Goal: Task Accomplishment & Management: Use online tool/utility

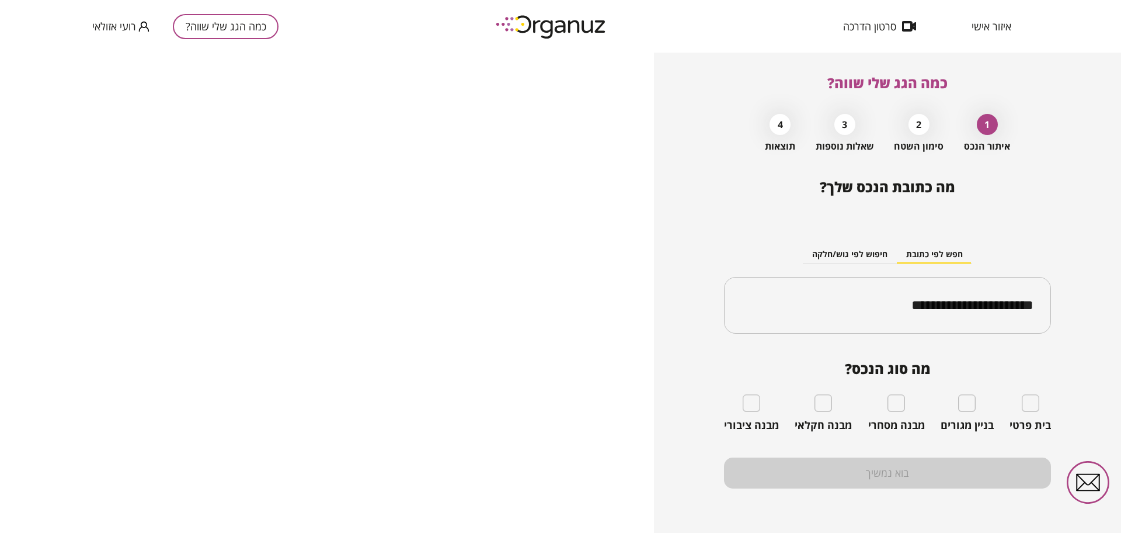
click at [1038, 412] on div "בית פרטי" at bounding box center [1030, 412] width 41 height 37
click at [1042, 405] on div "בית פרטי" at bounding box center [1030, 412] width 41 height 37
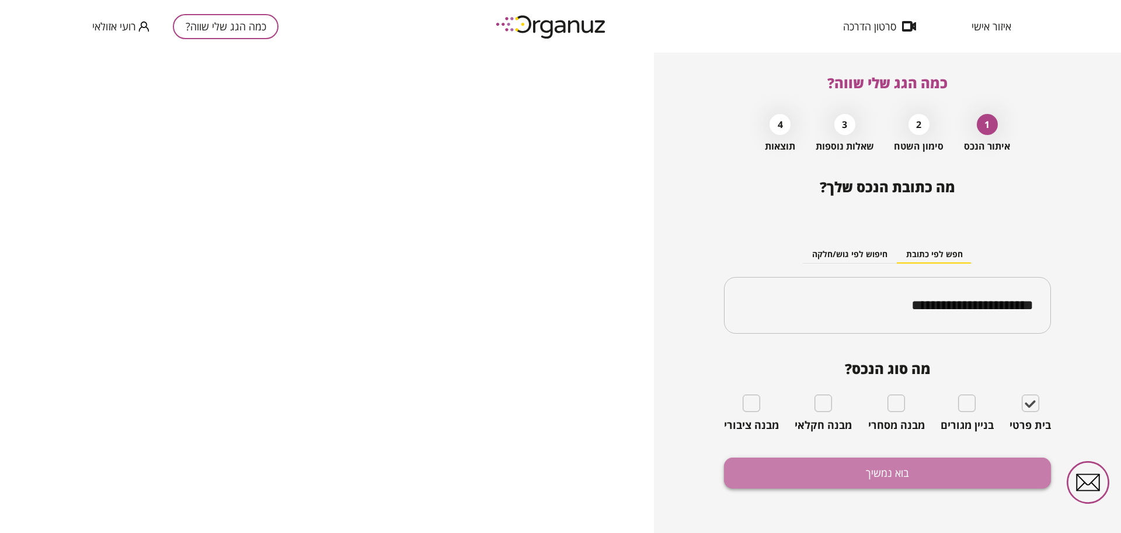
click at [957, 476] on button "בוא נמשיך" at bounding box center [887, 472] width 327 height 31
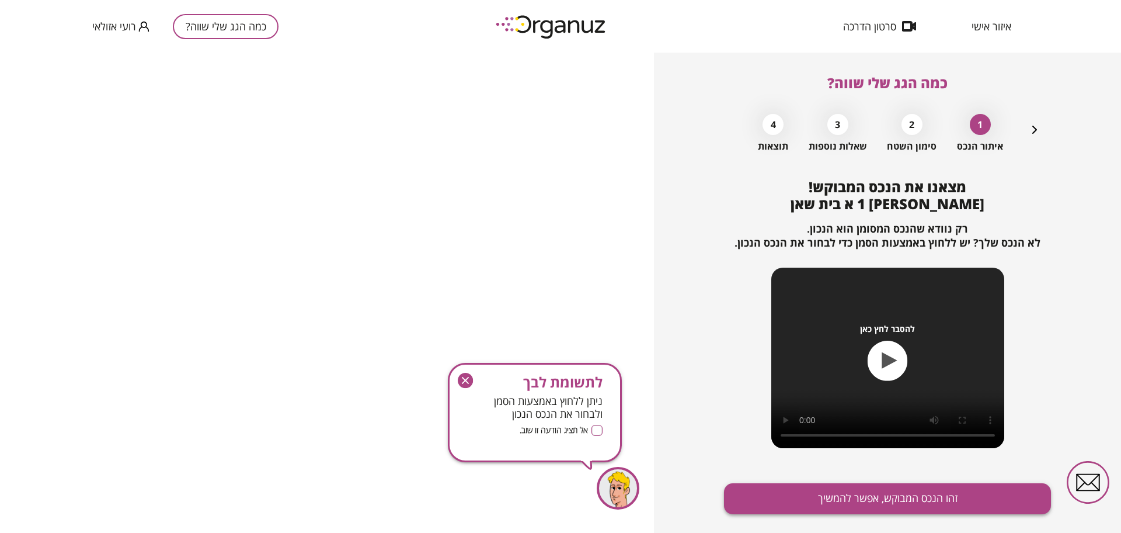
click at [952, 493] on button "זהו הנכס המבוקש, אפשר להמשיך" at bounding box center [887, 498] width 327 height 31
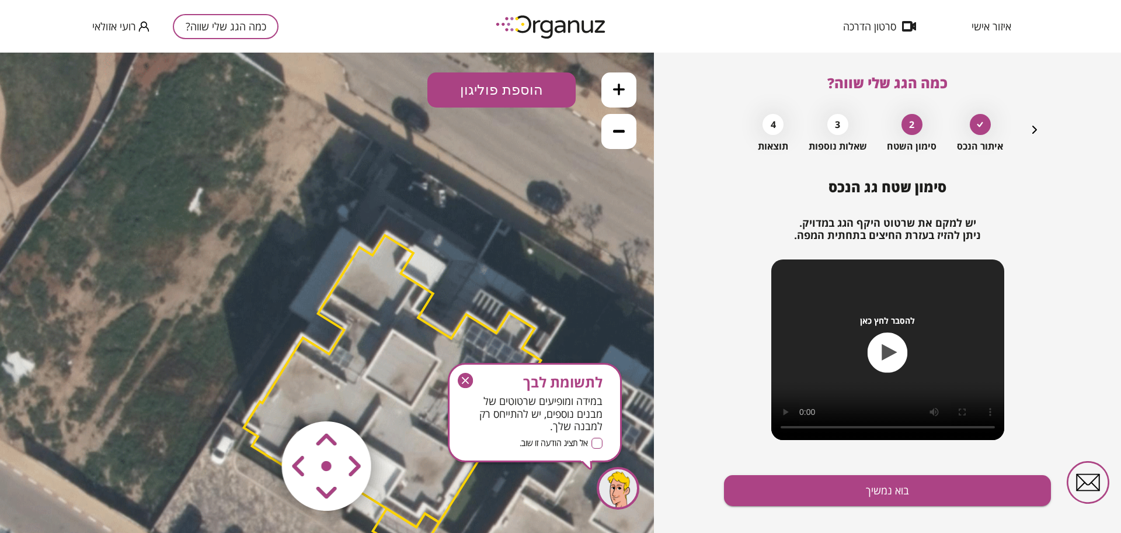
drag, startPoint x: 492, startPoint y: 217, endPoint x: 558, endPoint y: 324, distance: 125.4
click at [558, 324] on icon at bounding box center [391, 394] width 999 height 999
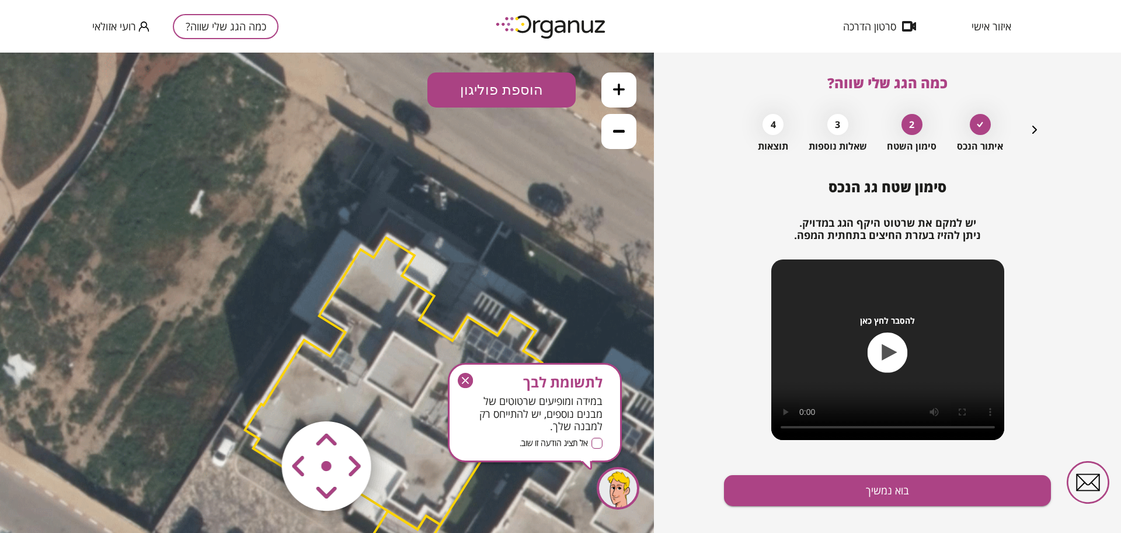
click at [258, 397] on area at bounding box center [258, 397] width 0 height 0
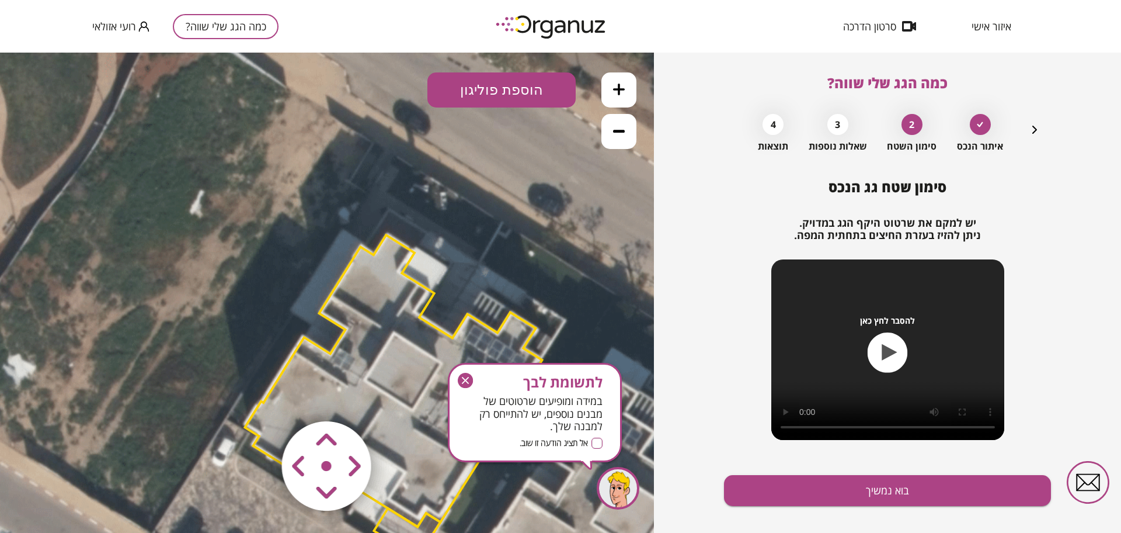
click at [258, 397] on area at bounding box center [258, 397] width 0 height 0
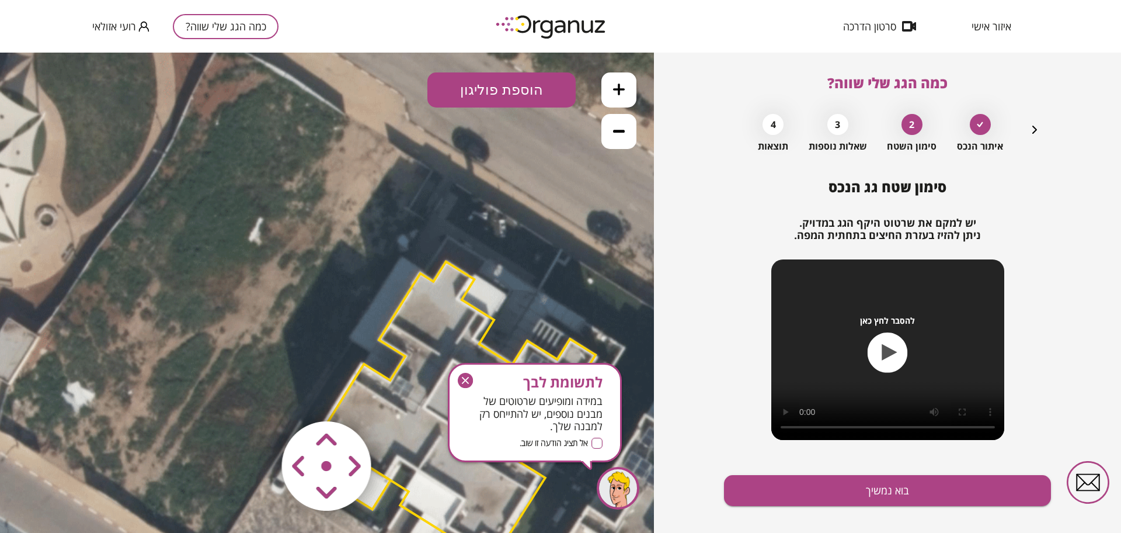
drag, startPoint x: 443, startPoint y: 231, endPoint x: 506, endPoint y: 260, distance: 69.0
click at [506, 260] on icon at bounding box center [451, 424] width 999 height 999
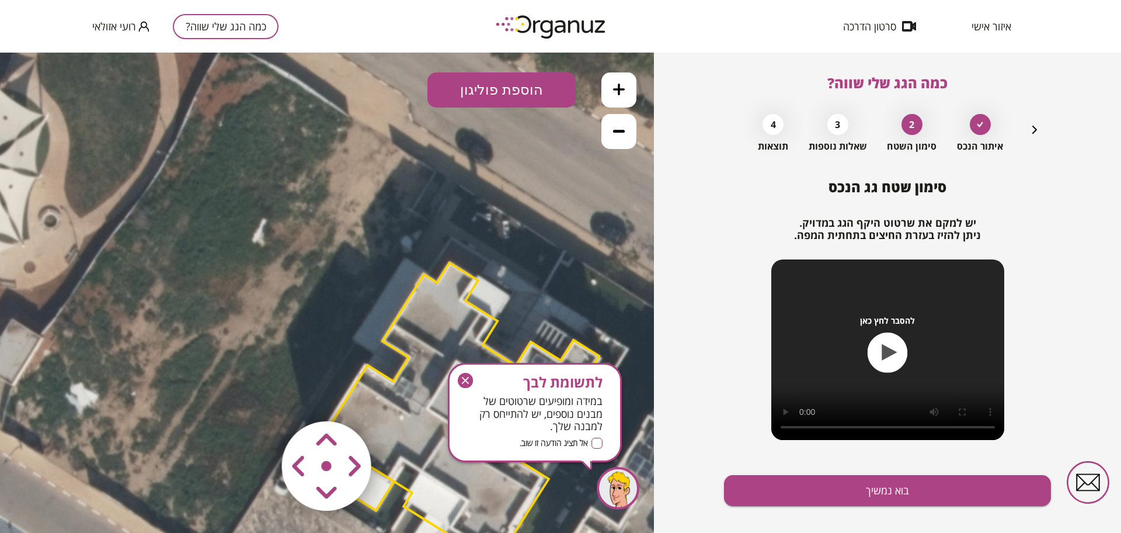
click at [432, 442] on polygon at bounding box center [456, 408] width 297 height 291
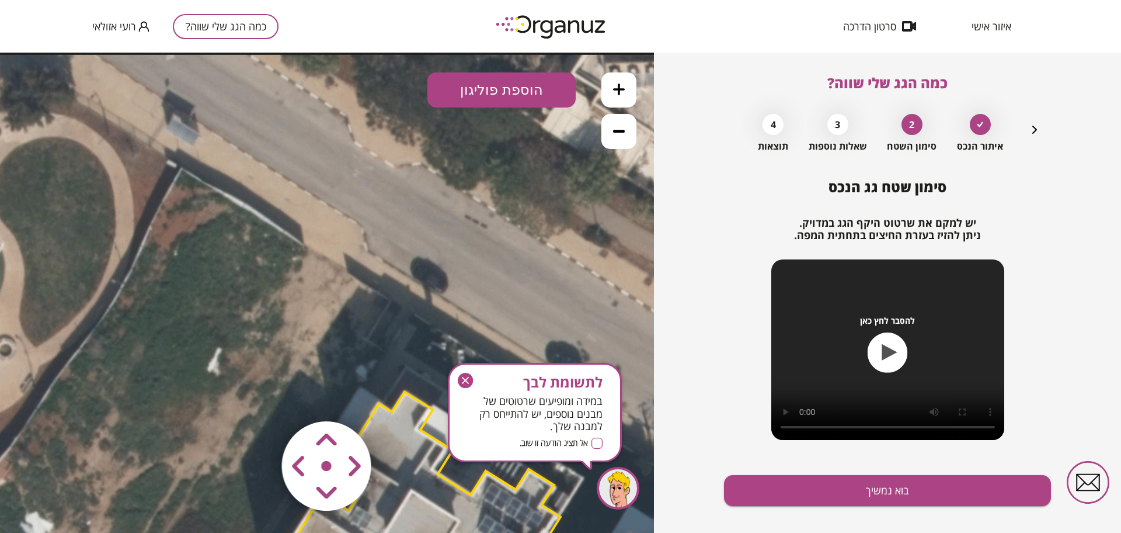
click at [460, 371] on div "לתשומת לבך במידה ומופיעים שרטוטים של מבנים נוספים, יש להתייחס רק למבנה שלך. אל …" at bounding box center [535, 412] width 174 height 99
click at [464, 378] on icon "button" at bounding box center [465, 380] width 7 height 7
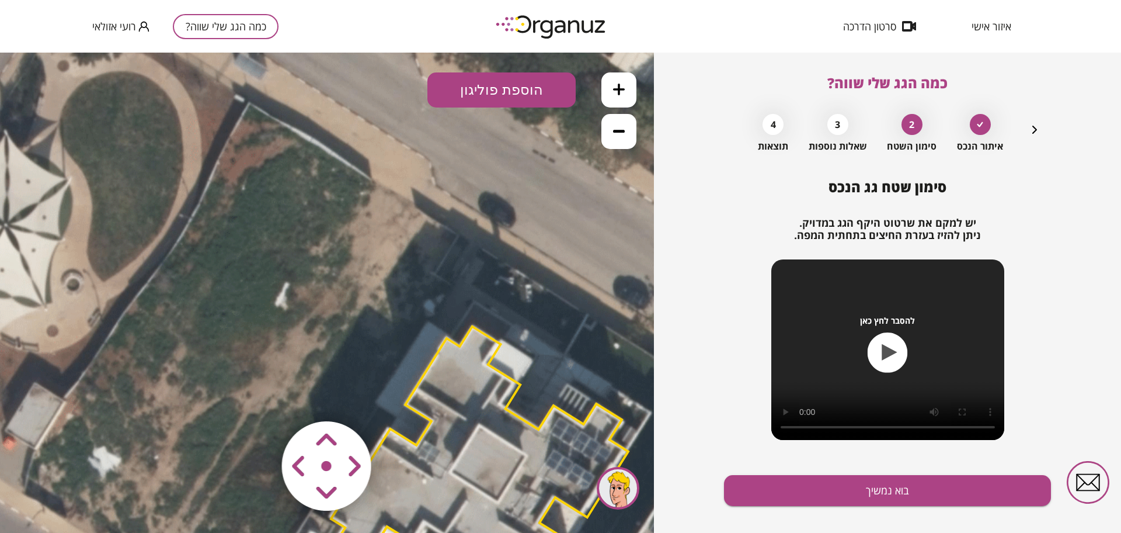
drag, startPoint x: 539, startPoint y: 257, endPoint x: 575, endPoint y: 178, distance: 87.1
click at [576, 179] on icon at bounding box center [477, 488] width 999 height 999
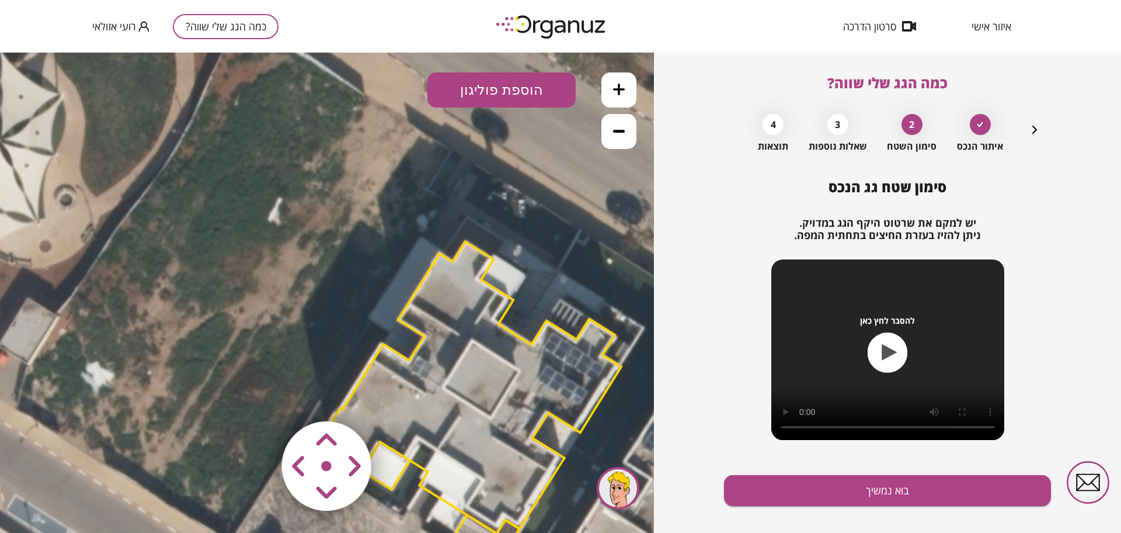
drag, startPoint x: 543, startPoint y: 209, endPoint x: 538, endPoint y: 153, distance: 56.2
click at [538, 153] on icon at bounding box center [470, 404] width 999 height 999
click at [258, 397] on area at bounding box center [258, 397] width 0 height 0
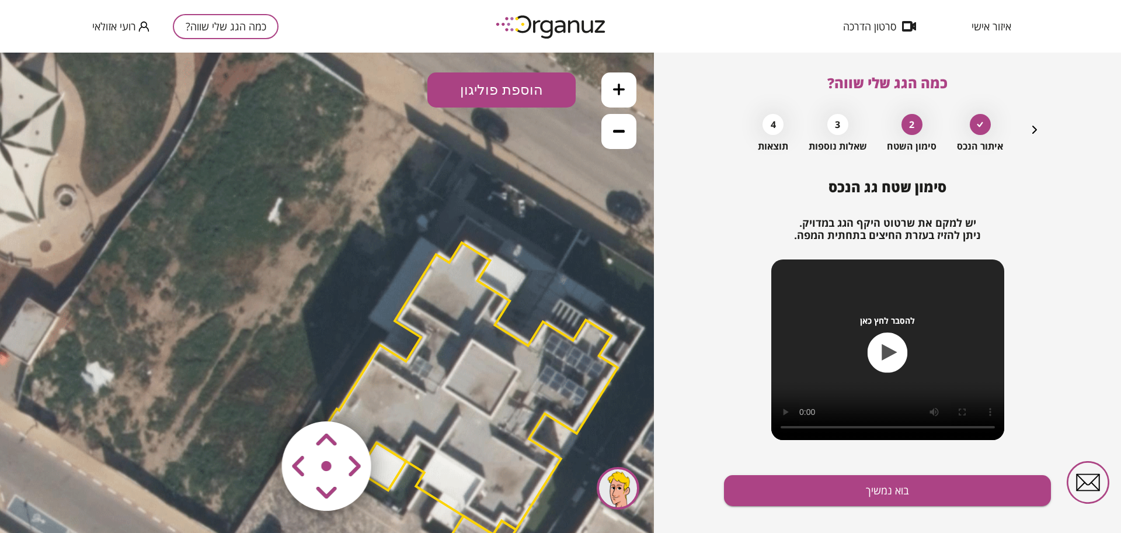
click at [258, 397] on area at bounding box center [258, 397] width 0 height 0
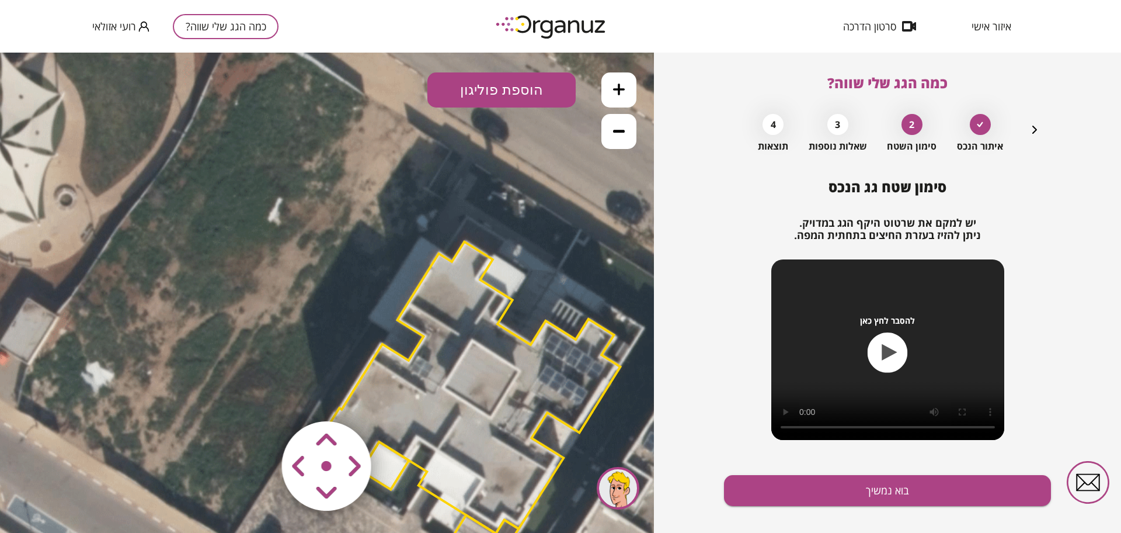
click at [258, 397] on area at bounding box center [258, 397] width 0 height 0
click at [528, 84] on button "הוספת פוליגון" at bounding box center [502, 89] width 148 height 35
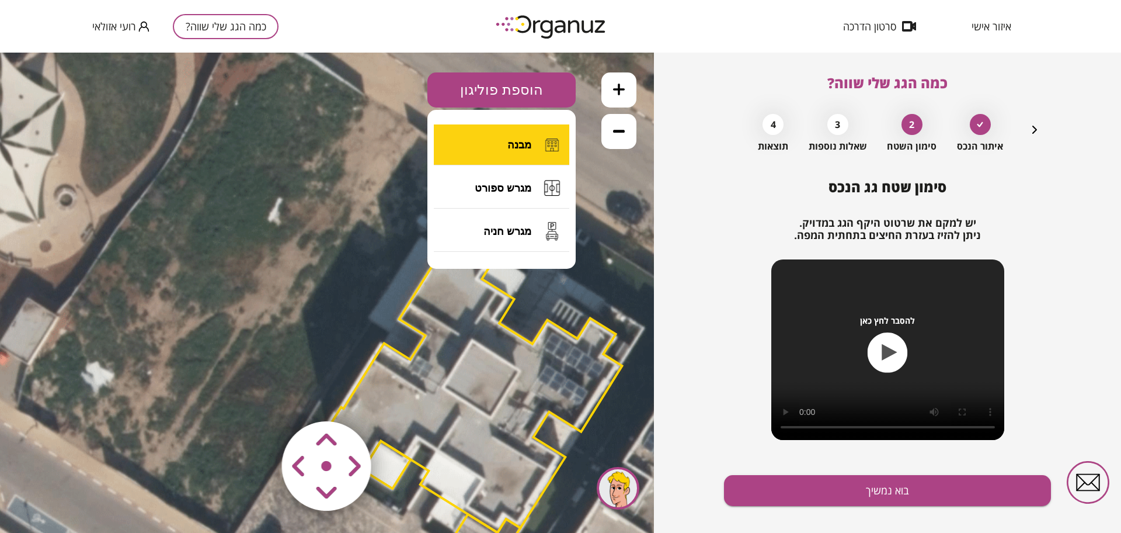
click at [543, 139] on img at bounding box center [552, 144] width 23 height 23
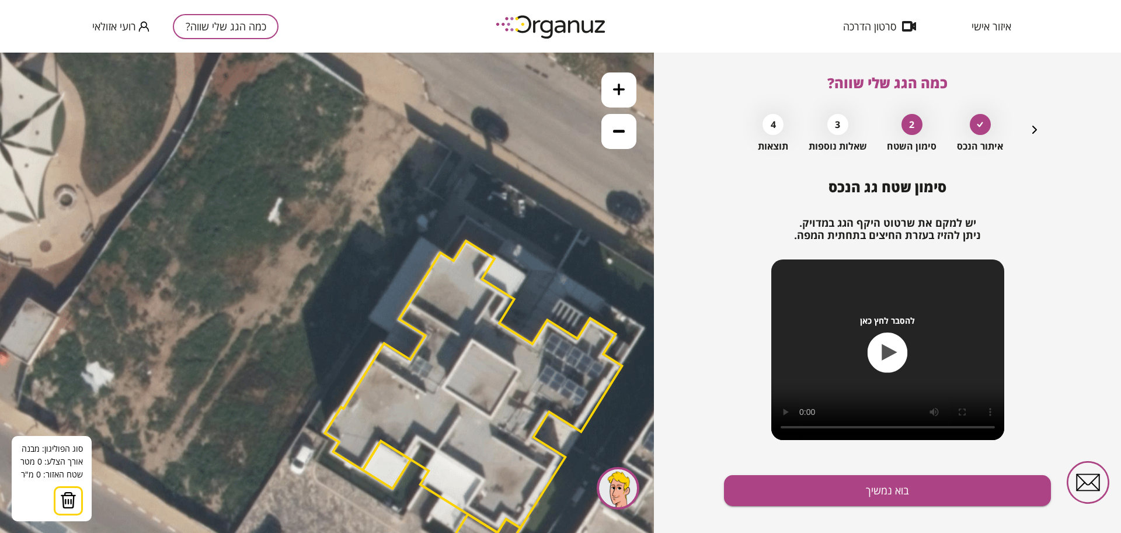
click at [384, 339] on icon at bounding box center [470, 404] width 999 height 999
click at [411, 355] on icon at bounding box center [470, 404] width 999 height 999
click at [421, 338] on polygon at bounding box center [402, 346] width 37 height 17
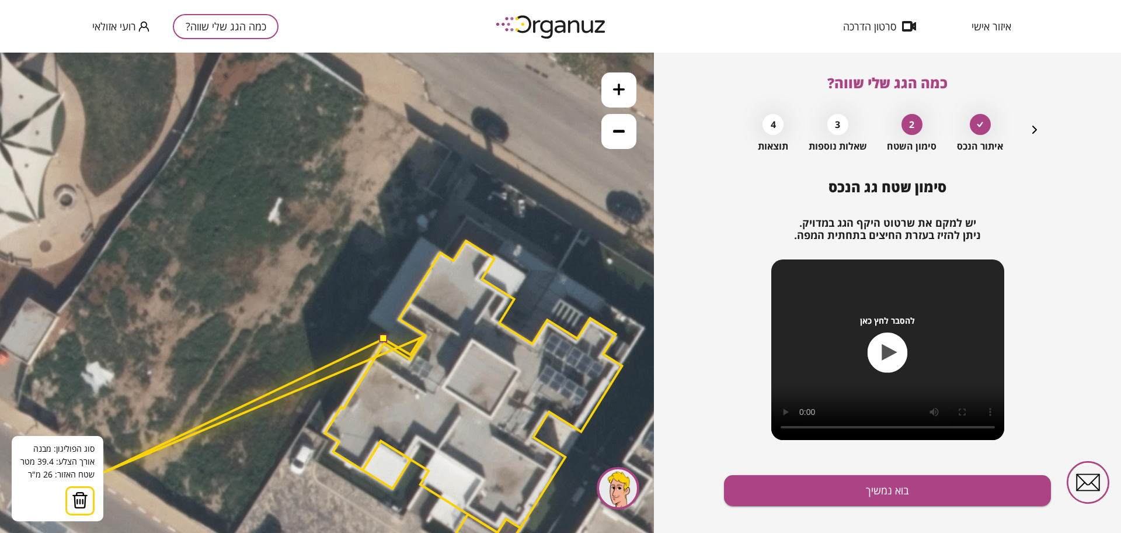
click at [87, 493] on button at bounding box center [79, 500] width 29 height 29
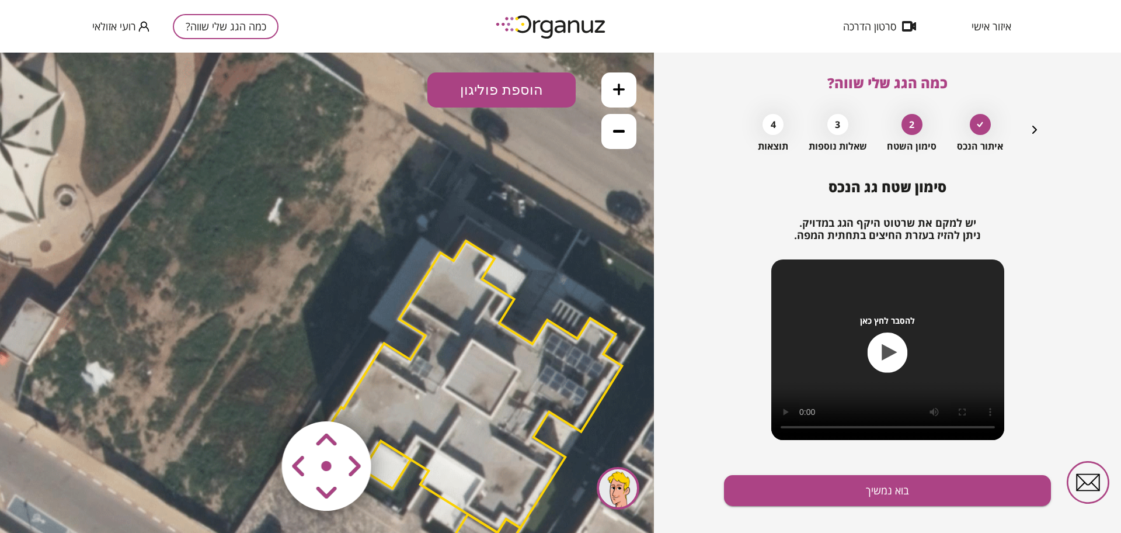
click at [486, 93] on button "הוספת פוליגון" at bounding box center [502, 89] width 148 height 35
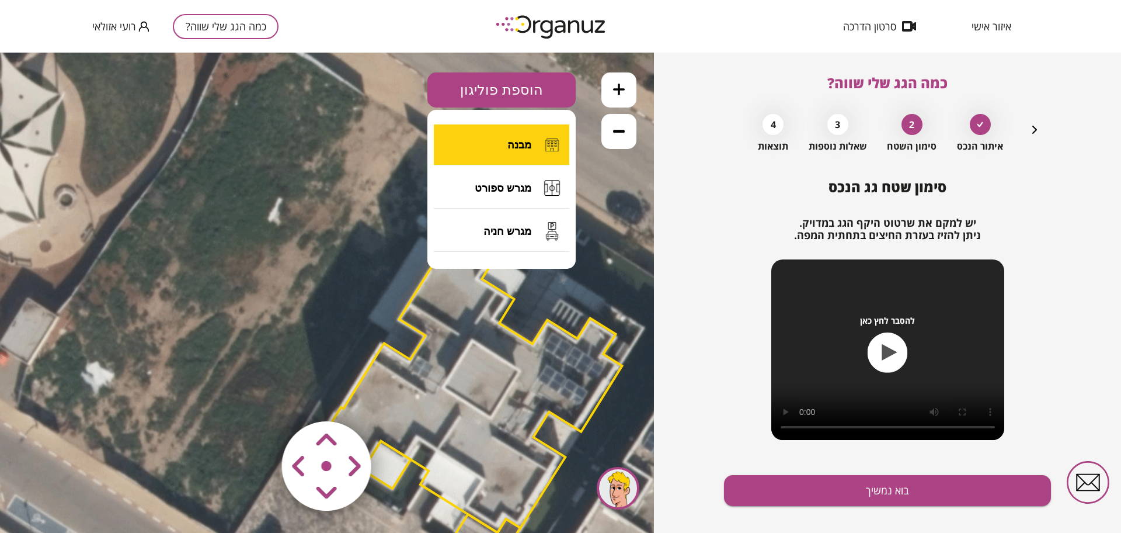
click at [499, 138] on button "מבנה" at bounding box center [501, 144] width 135 height 41
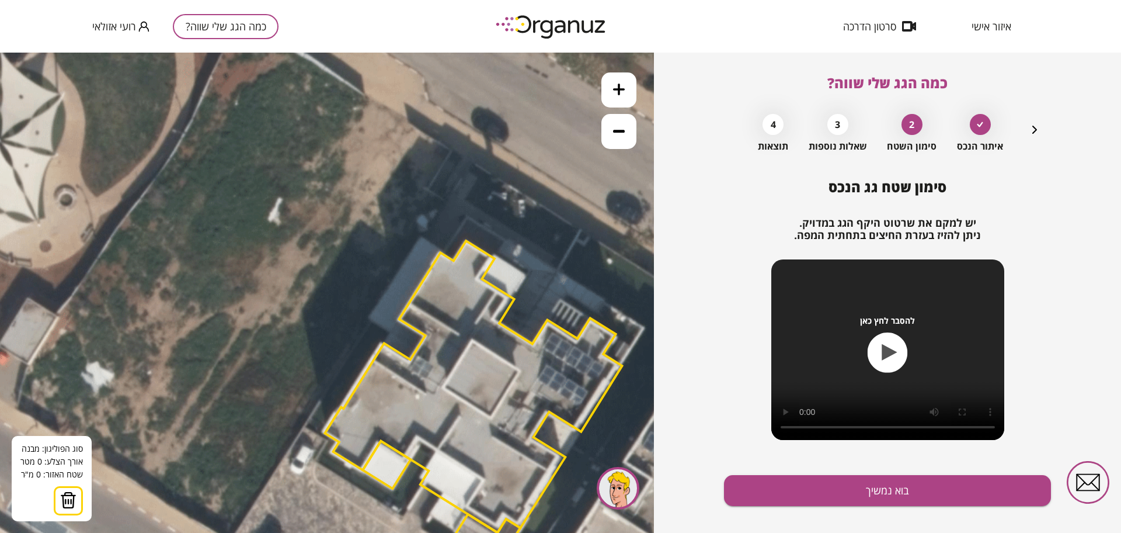
click at [442, 249] on icon at bounding box center [470, 404] width 999 height 999
click at [423, 237] on icon at bounding box center [470, 404] width 999 height 999
click at [368, 319] on icon at bounding box center [470, 404] width 999 height 999
click at [390, 333] on polygon at bounding box center [405, 285] width 74 height 96
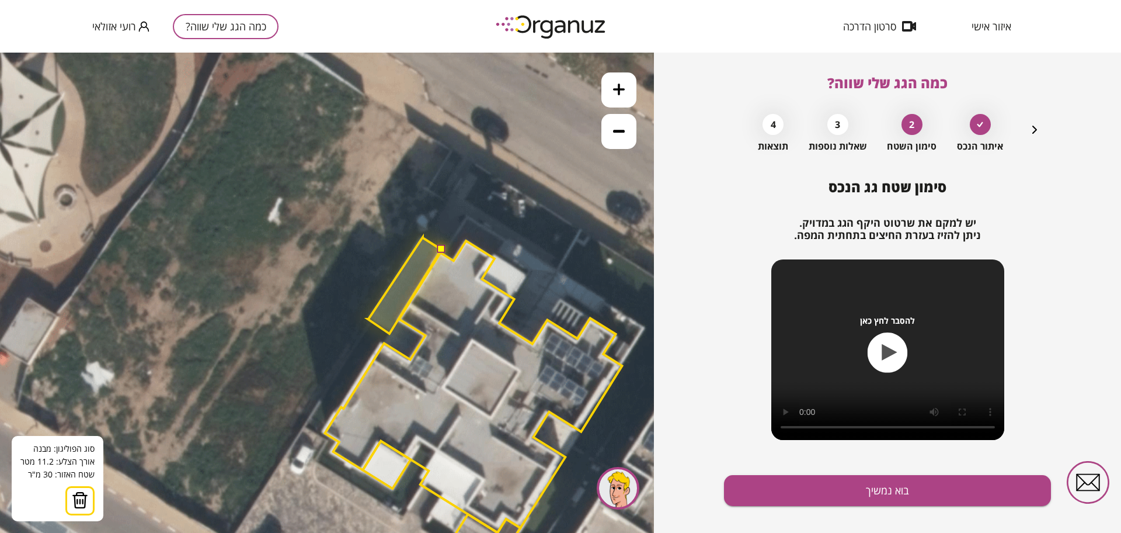
click at [441, 251] on button at bounding box center [441, 249] width 8 height 8
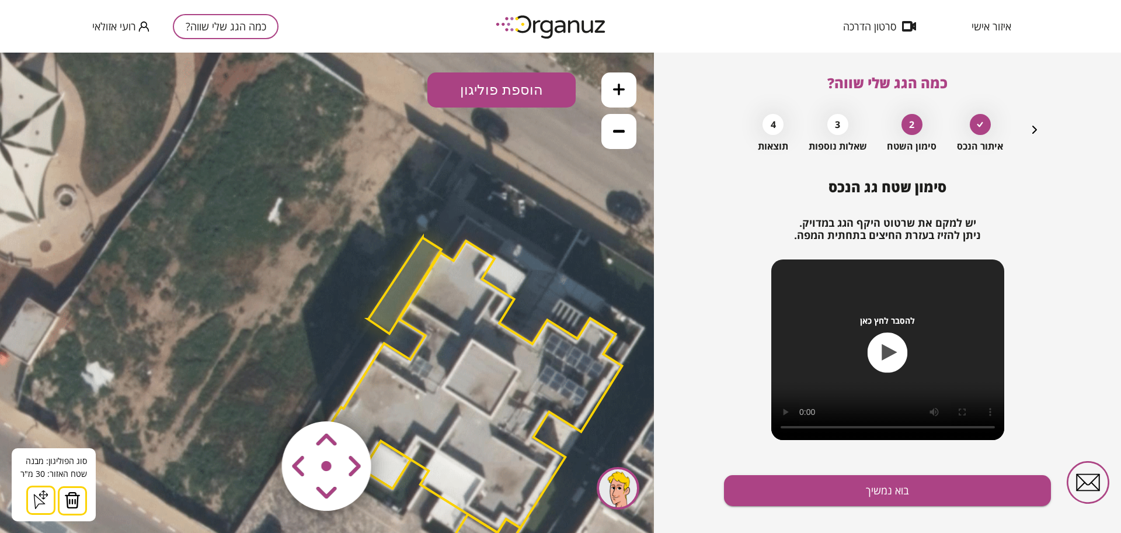
drag, startPoint x: 78, startPoint y: 513, endPoint x: 77, endPoint y: 502, distance: 11.2
click at [78, 512] on button at bounding box center [72, 500] width 29 height 29
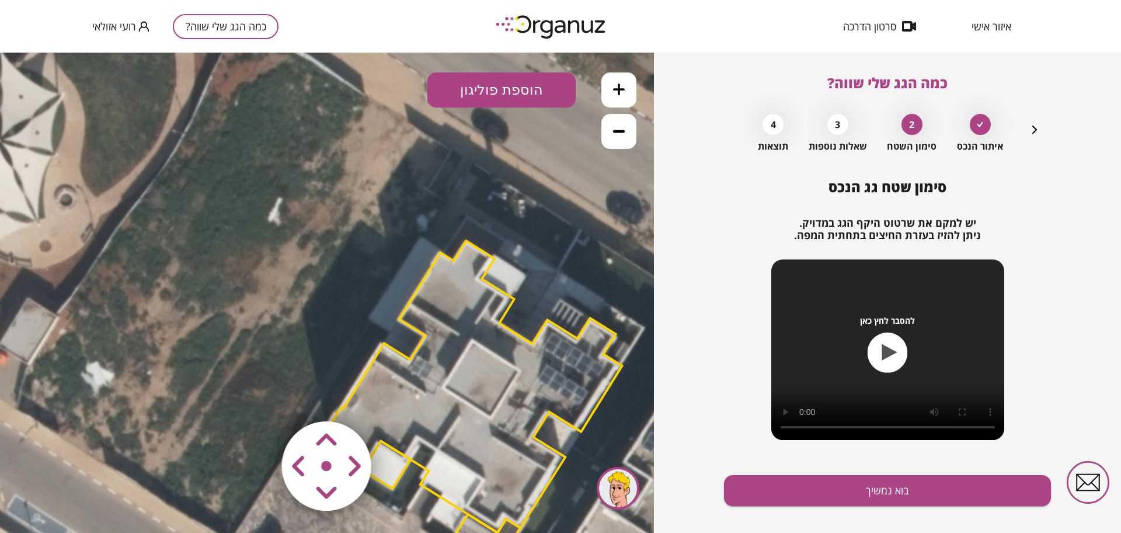
drag, startPoint x: 633, startPoint y: 95, endPoint x: 616, endPoint y: 90, distance: 17.7
click at [633, 95] on button at bounding box center [619, 89] width 35 height 35
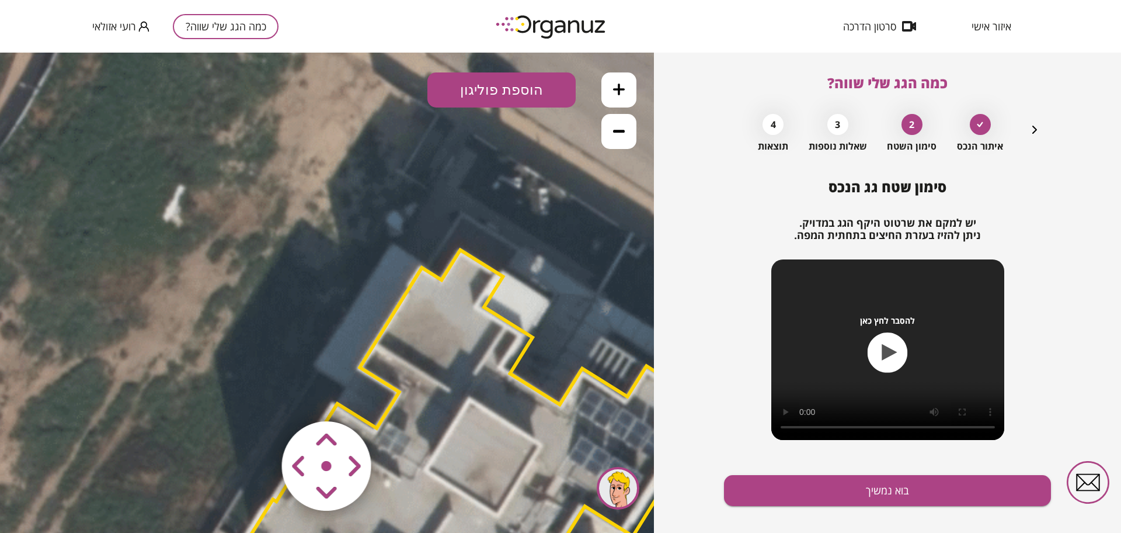
drag, startPoint x: 366, startPoint y: 207, endPoint x: 287, endPoint y: 244, distance: 87.0
click at [287, 244] on icon at bounding box center [467, 495] width 1498 height 1498
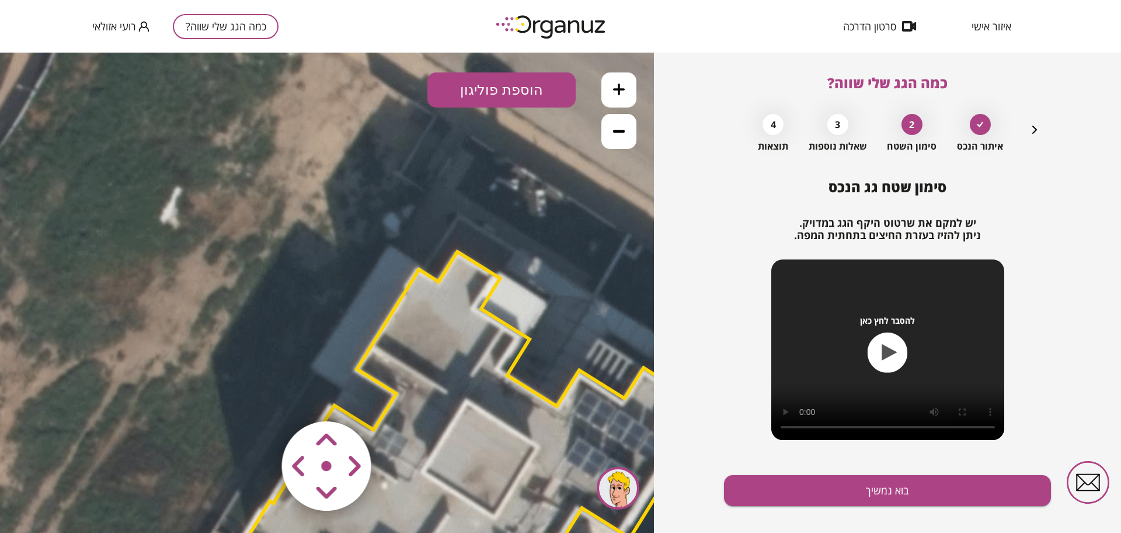
click at [460, 98] on button "הוספת פוליגון" at bounding box center [502, 89] width 148 height 35
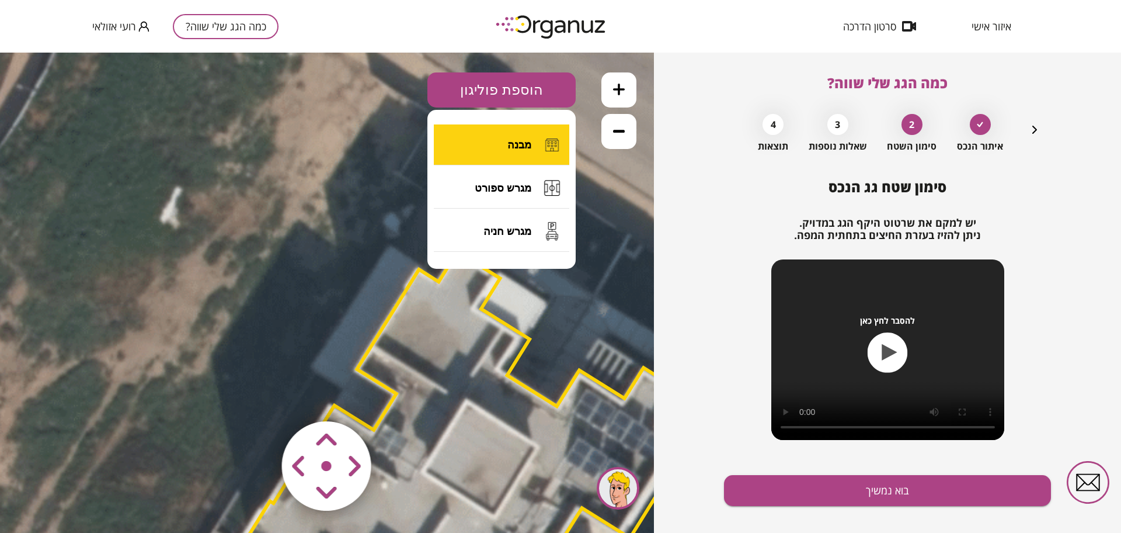
click at [506, 148] on button "מבנה" at bounding box center [501, 144] width 135 height 41
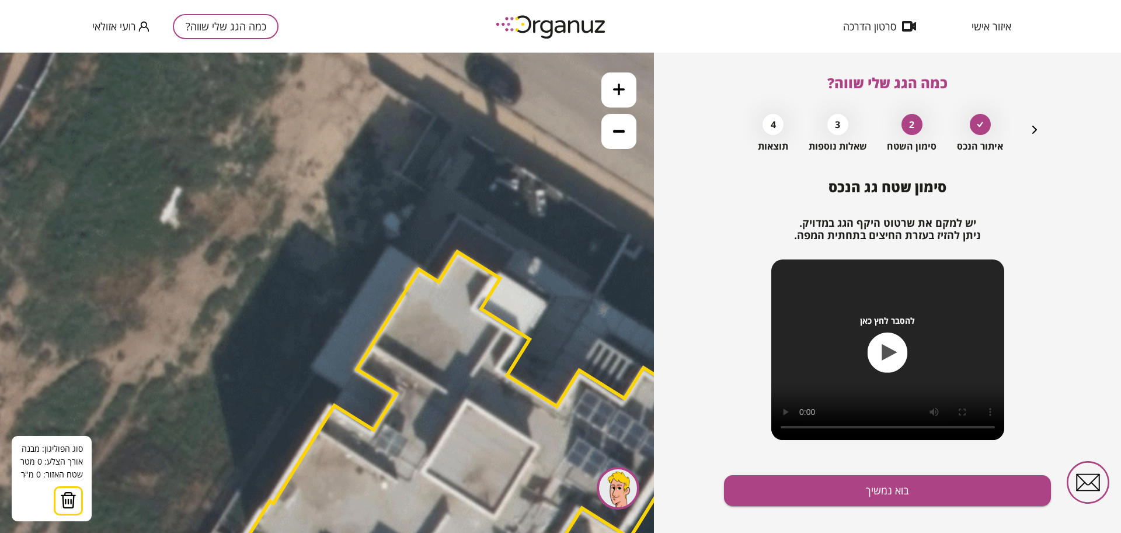
click at [390, 245] on icon at bounding box center [464, 497] width 1498 height 1498
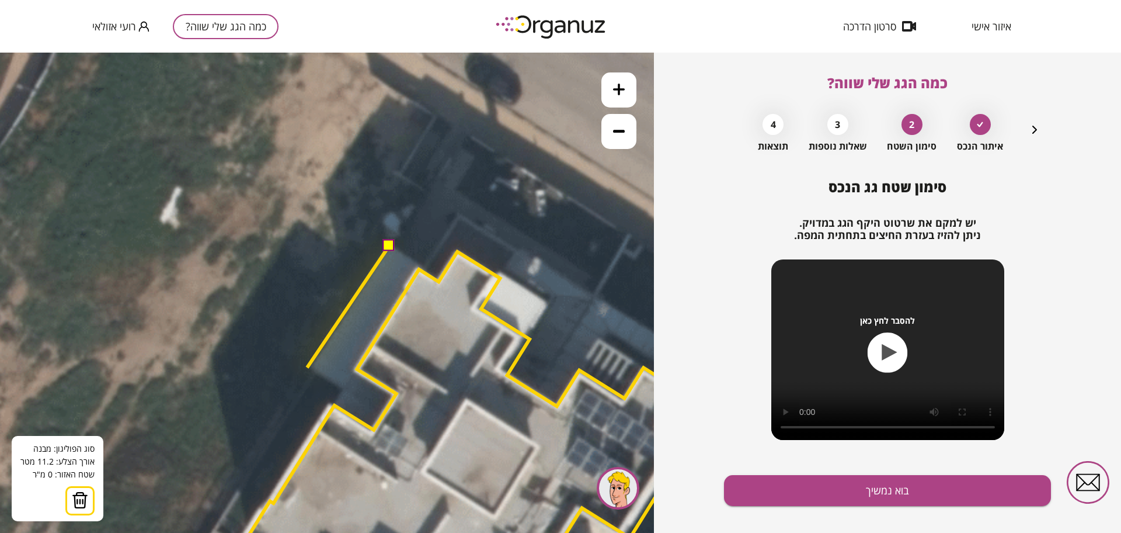
click at [307, 367] on icon at bounding box center [464, 497] width 1498 height 1498
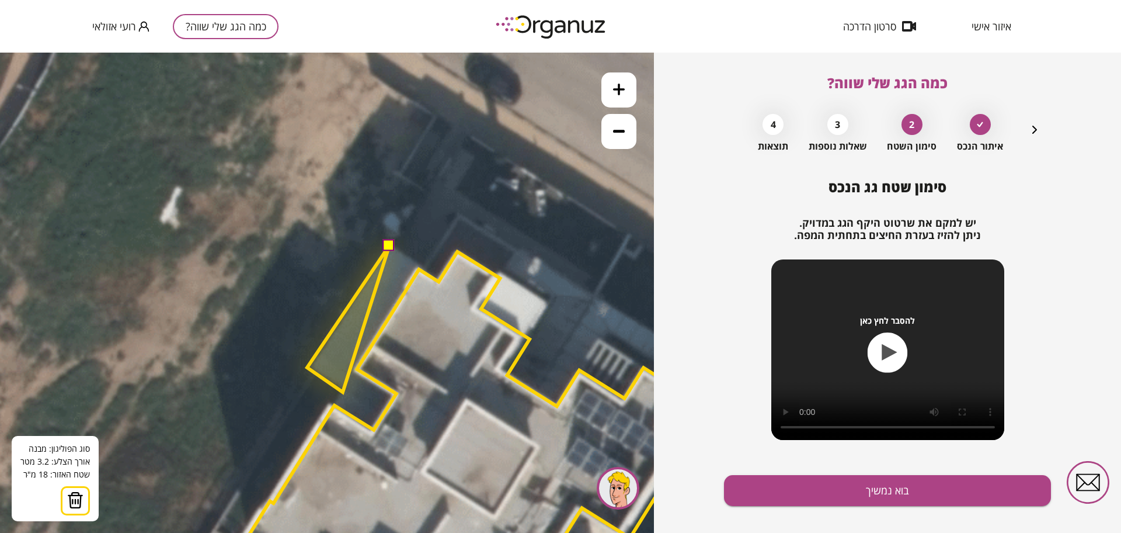
click at [343, 392] on polygon at bounding box center [348, 318] width 82 height 147
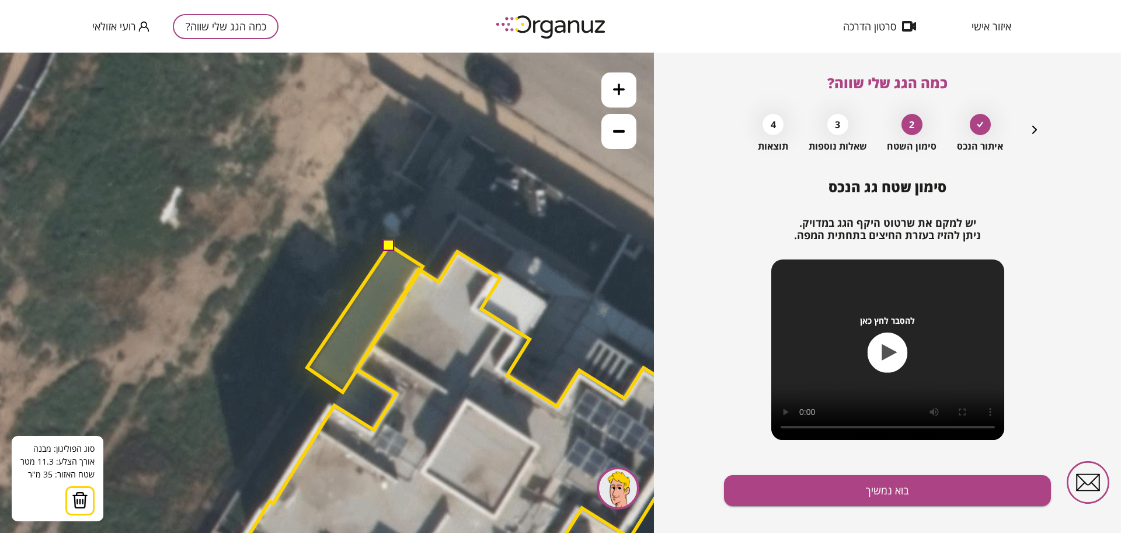
click at [423, 266] on polygon at bounding box center [365, 318] width 116 height 147
click at [388, 246] on button at bounding box center [389, 245] width 12 height 12
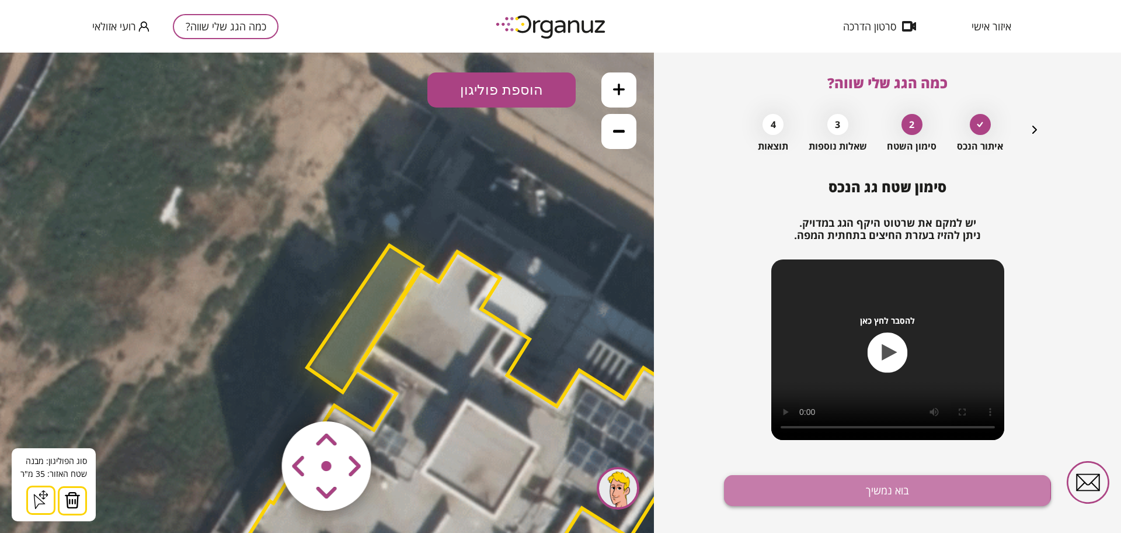
click at [757, 489] on button "בוא נמשיך" at bounding box center [887, 490] width 327 height 31
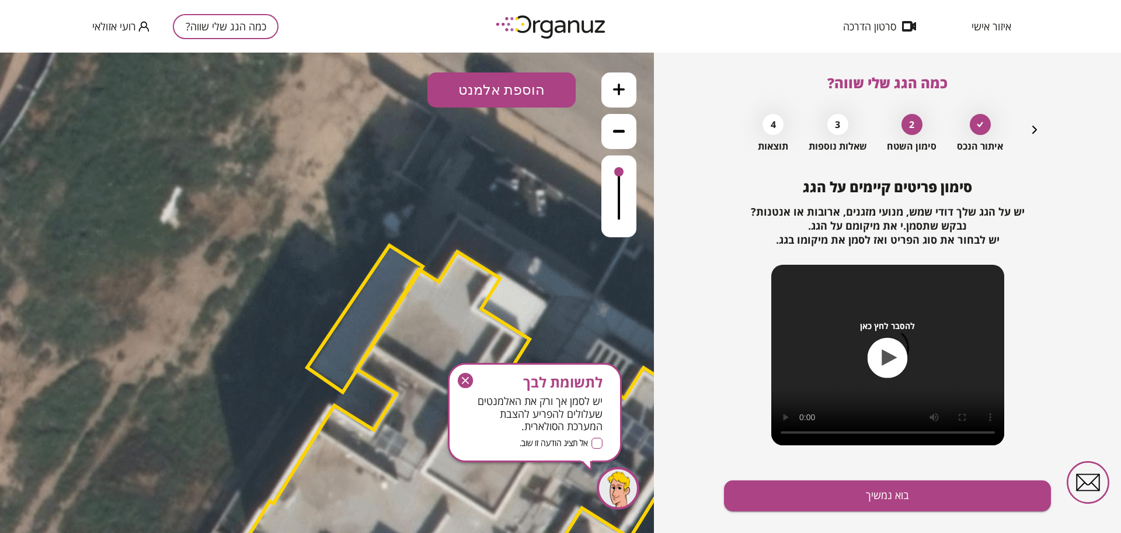
click at [757, 489] on button "בוא נמשיך" at bounding box center [887, 495] width 327 height 31
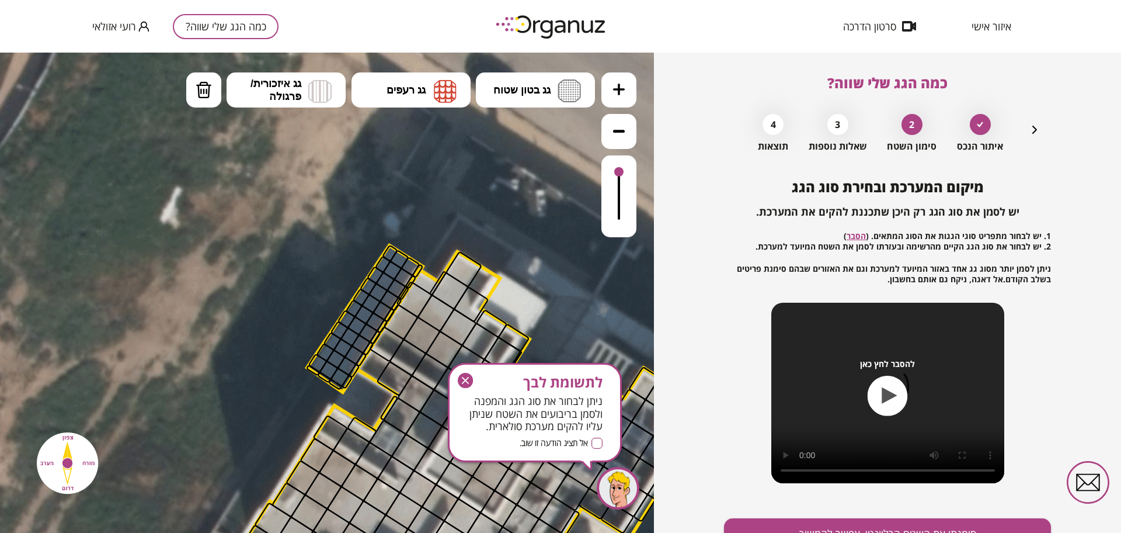
drag, startPoint x: 466, startPoint y: 377, endPoint x: 466, endPoint y: 324, distance: 53.7
click at [466, 377] on icon "button" at bounding box center [465, 380] width 15 height 15
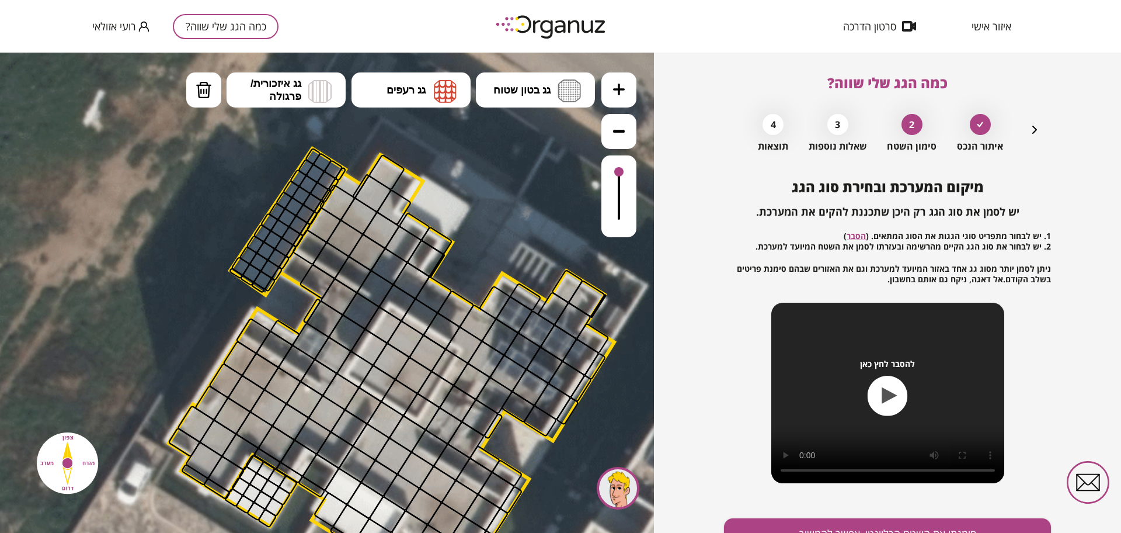
drag, startPoint x: 555, startPoint y: 235, endPoint x: 479, endPoint y: 139, distance: 123.0
click at [479, 139] on icon at bounding box center [387, 400] width 1498 height 1498
click at [558, 67] on icon at bounding box center [387, 400] width 1498 height 1498
click at [558, 91] on img at bounding box center [569, 90] width 23 height 23
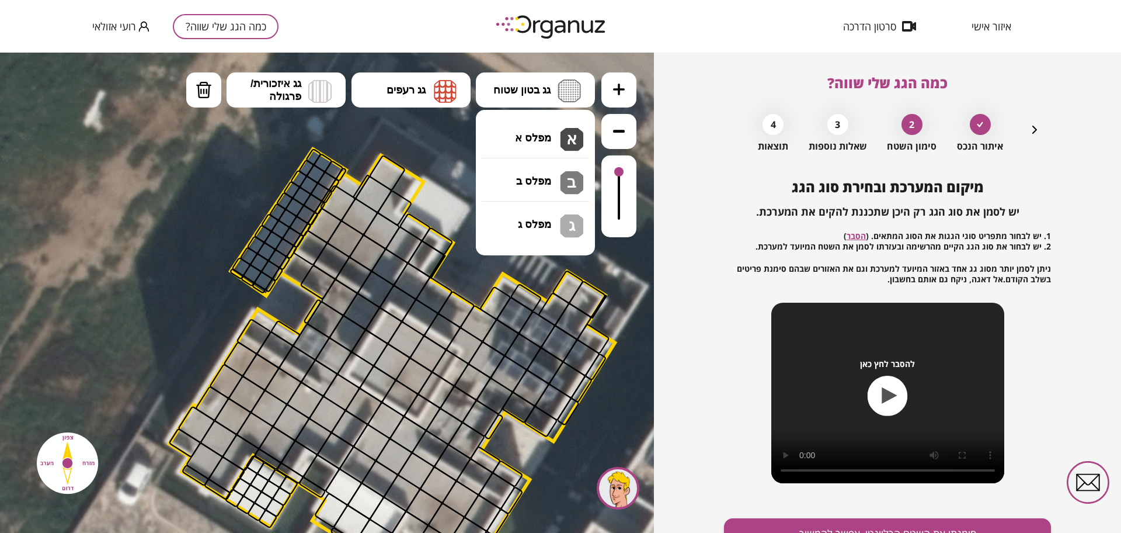
click at [547, 130] on div ".st0 { fill: #FFFFFF; } 35" at bounding box center [327, 293] width 654 height 480
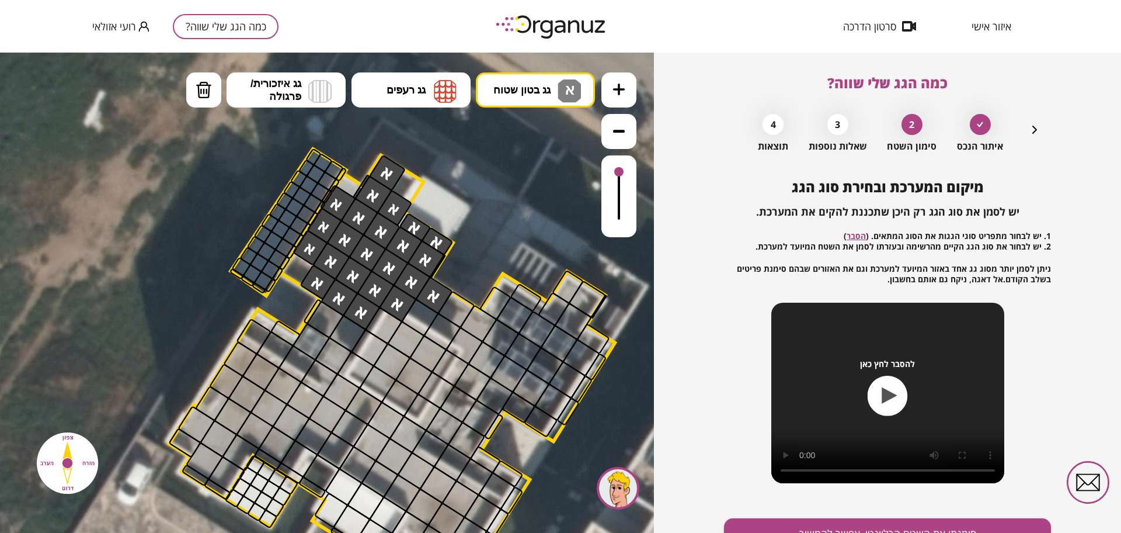
drag, startPoint x: 392, startPoint y: 196, endPoint x: 425, endPoint y: 305, distance: 113.8
click at [305, 92] on button "גג איזכורית/ פרגולה" at bounding box center [286, 89] width 119 height 35
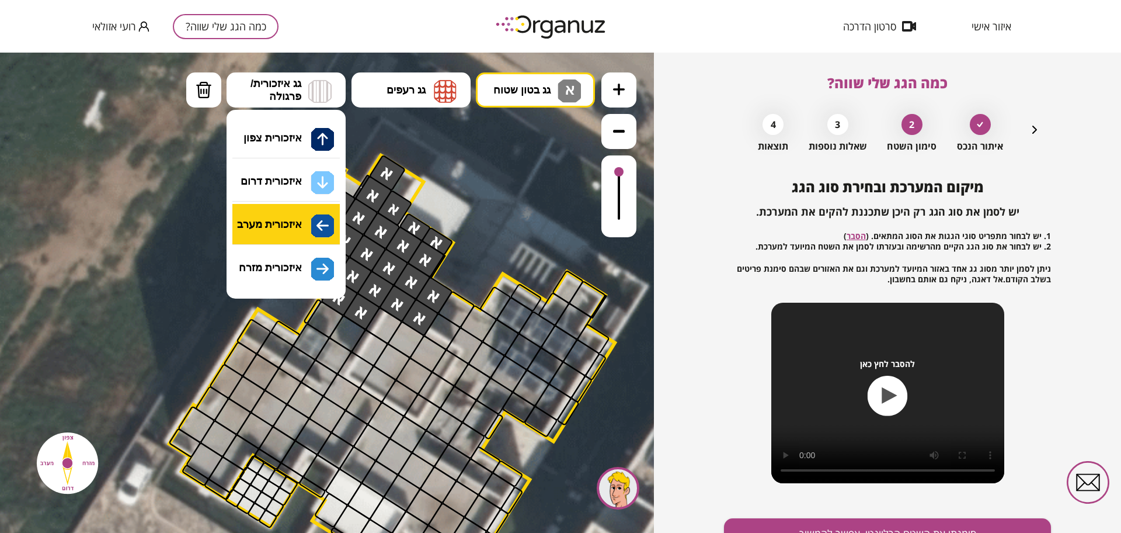
click at [320, 231] on div ".st0 { fill: #FFFFFF; } 35" at bounding box center [327, 293] width 654 height 480
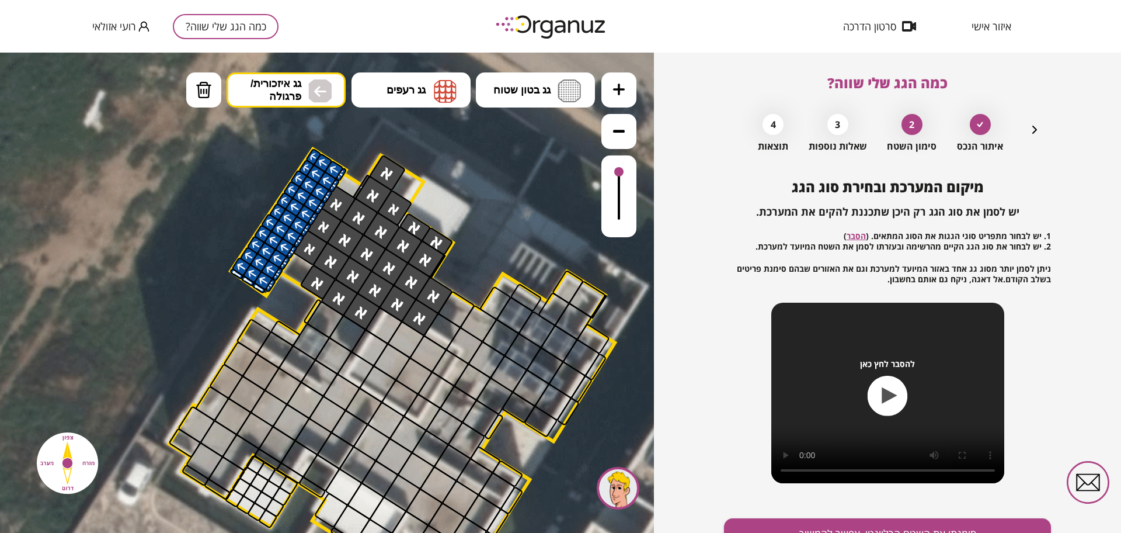
drag, startPoint x: 333, startPoint y: 171, endPoint x: 329, endPoint y: 179, distance: 9.1
click at [827, 523] on button "סימנתי את השטח הרלוונטי, אפשר להמשיך" at bounding box center [887, 533] width 327 height 31
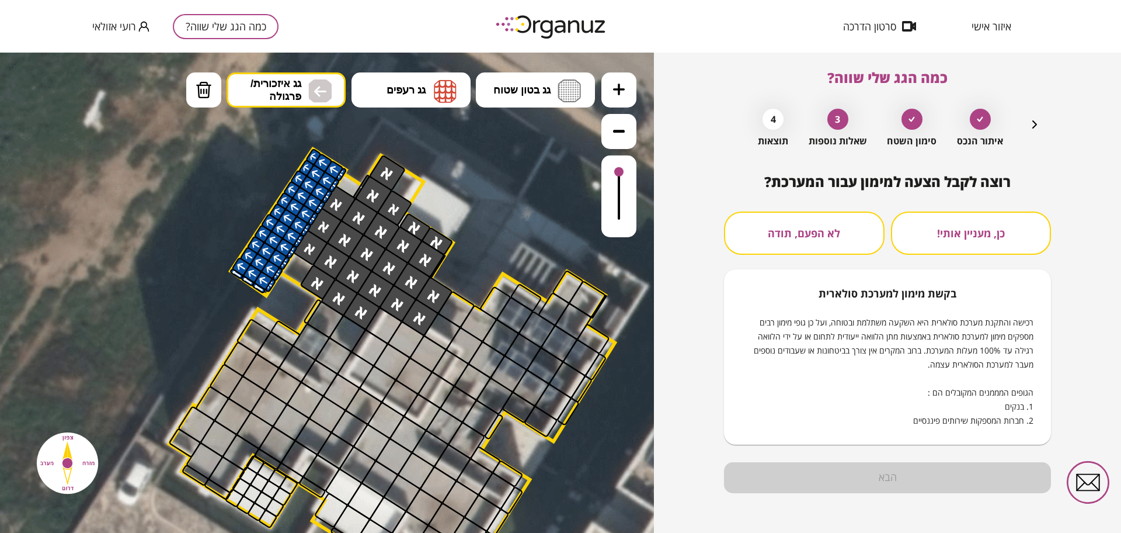
scroll to position [10, 0]
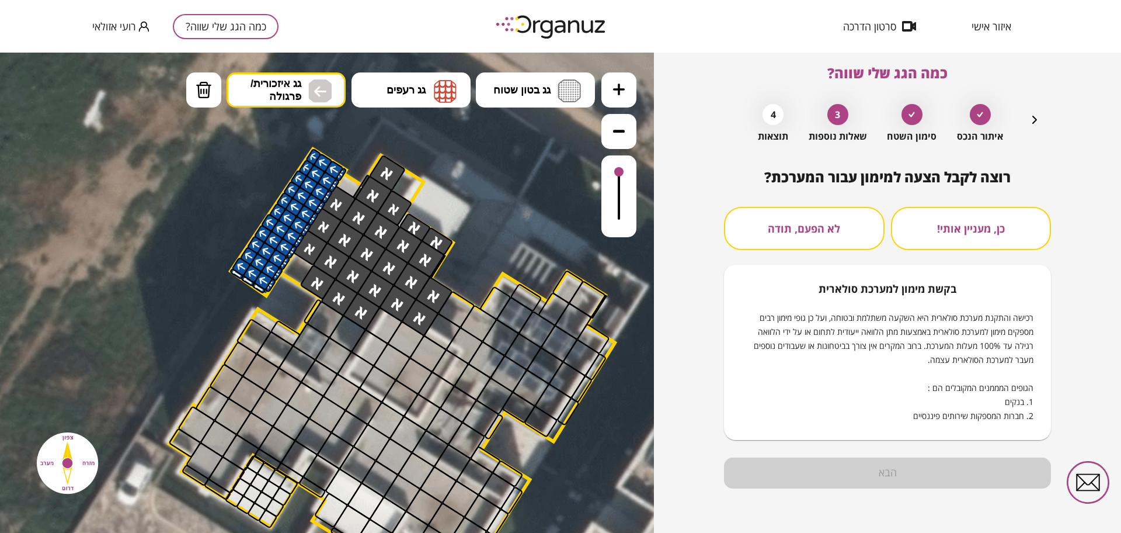
click at [830, 226] on button "לא הפעם, תודה" at bounding box center [804, 228] width 161 height 43
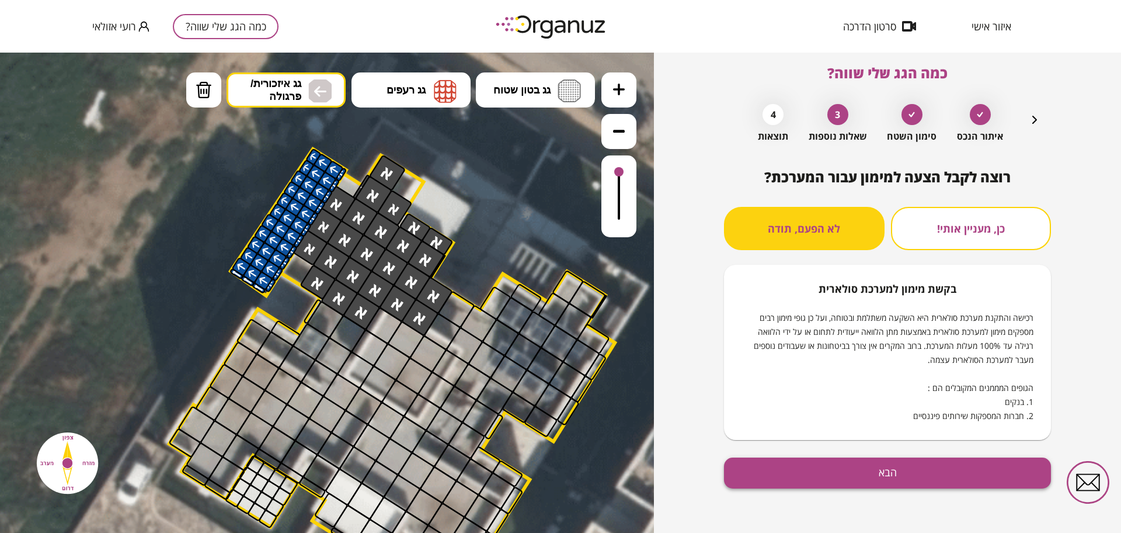
click at [828, 471] on button "הבא" at bounding box center [887, 472] width 327 height 31
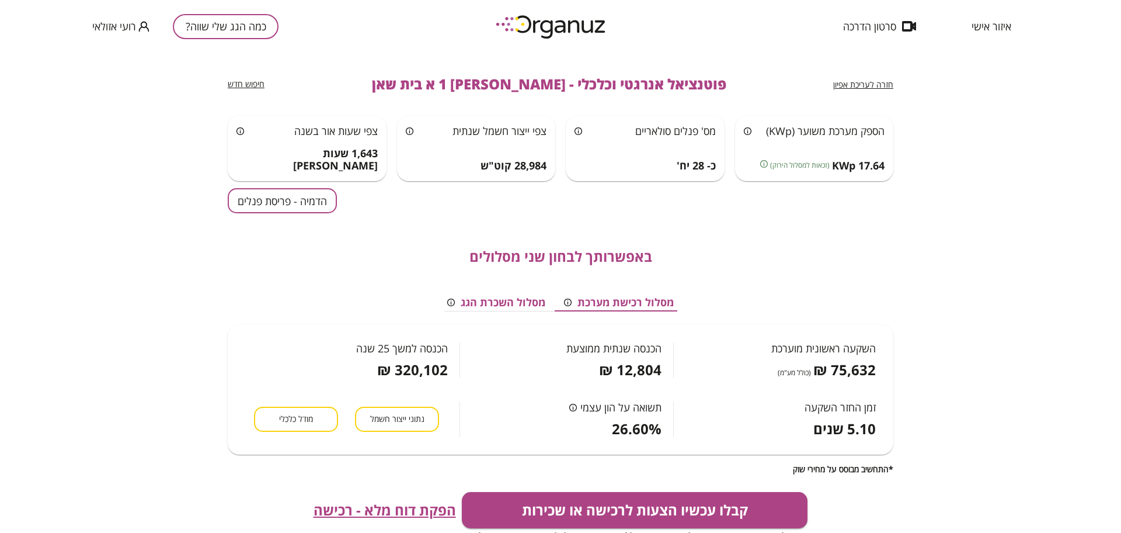
click at [248, 199] on button "הדמיה - פריסת פנלים" at bounding box center [282, 200] width 109 height 25
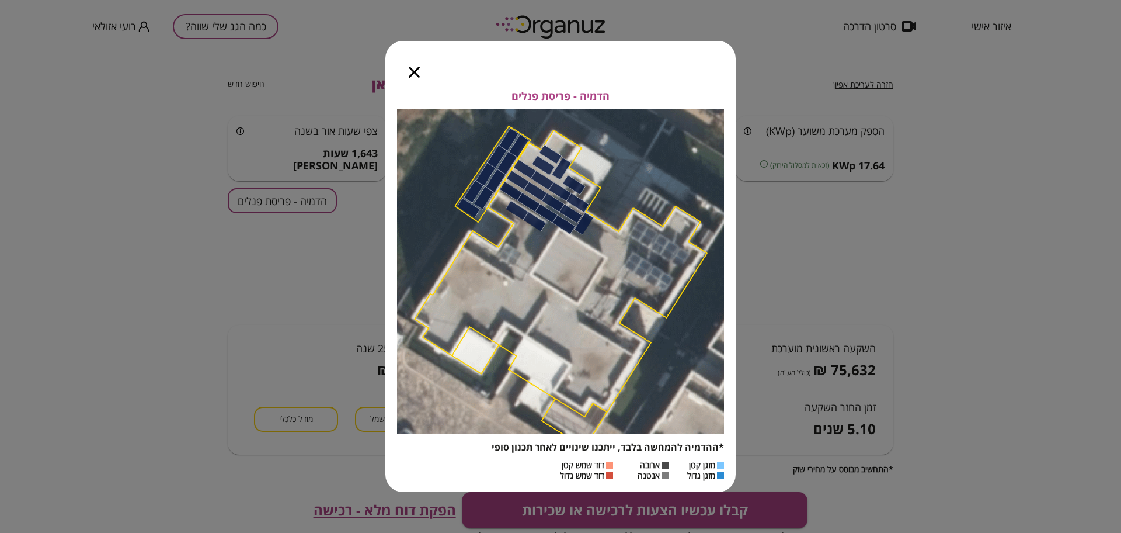
click at [412, 72] on icon "button" at bounding box center [414, 72] width 11 height 11
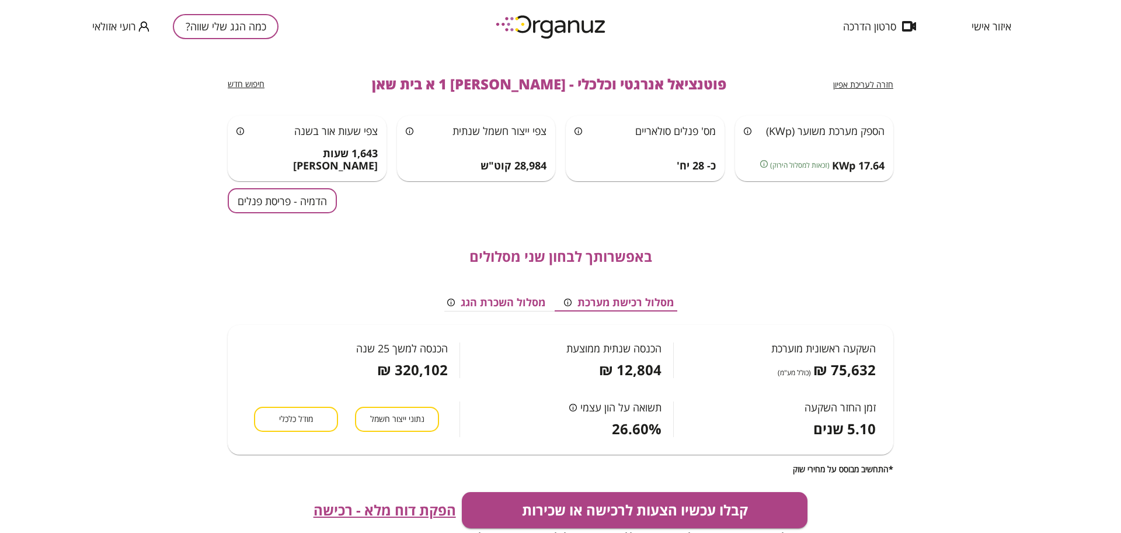
click at [377, 502] on span "הפקת דוח מלא - רכישה" at bounding box center [385, 510] width 143 height 16
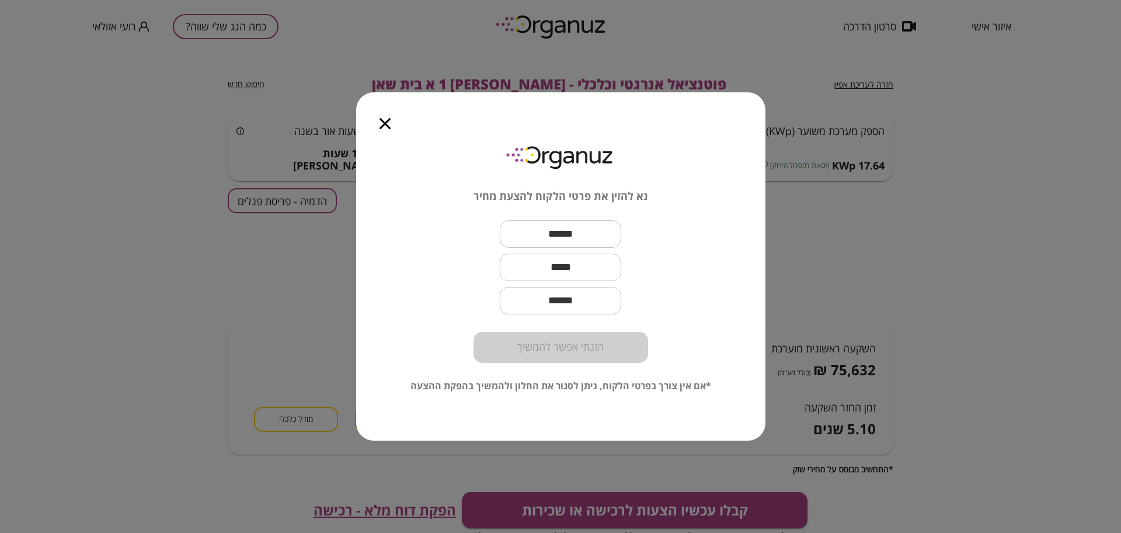
click at [220, 223] on div "נא להזין את פרטי הלקוח להצעת מחיר ​ ​ ​ הזנתי אפשר להמשיך *אם אין צורך בפרטי הל…" at bounding box center [560, 266] width 1121 height 533
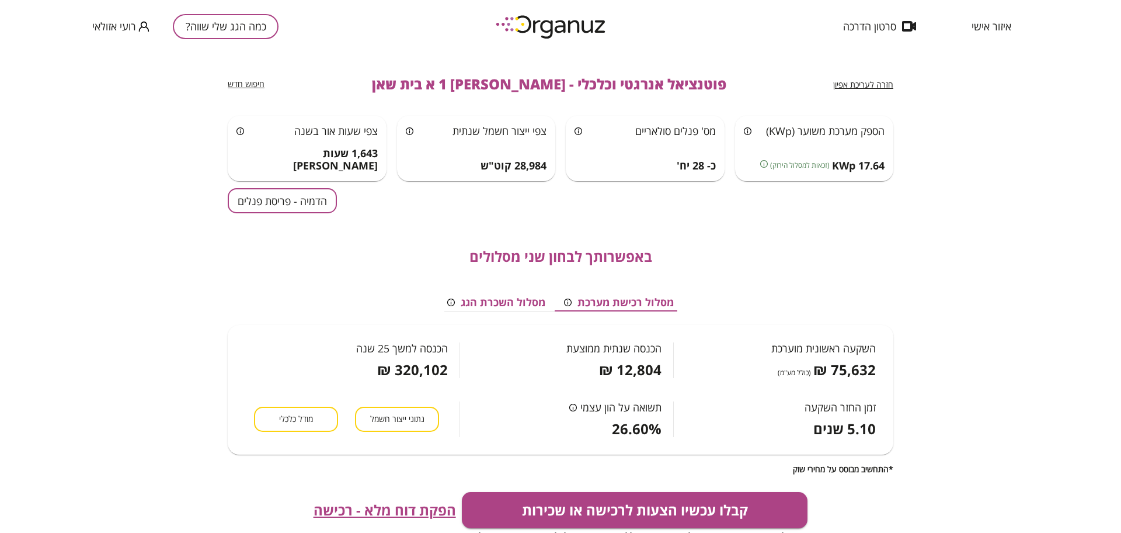
click at [279, 417] on button "מודל כלכלי" at bounding box center [296, 418] width 84 height 25
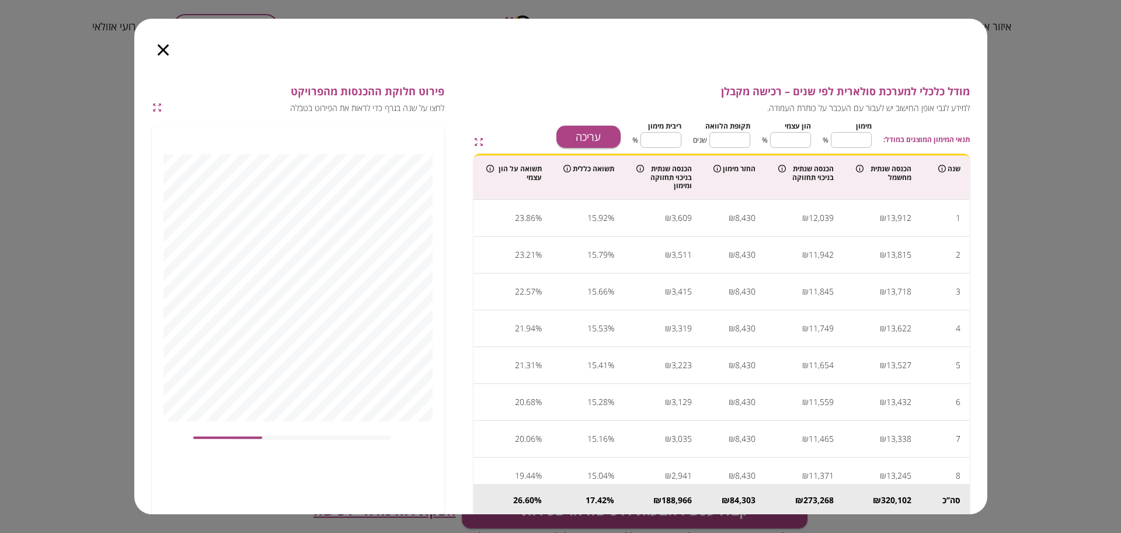
type input "****"
click at [593, 131] on button "עריכה" at bounding box center [589, 137] width 64 height 22
click at [867, 142] on input "**" at bounding box center [851, 139] width 41 height 31
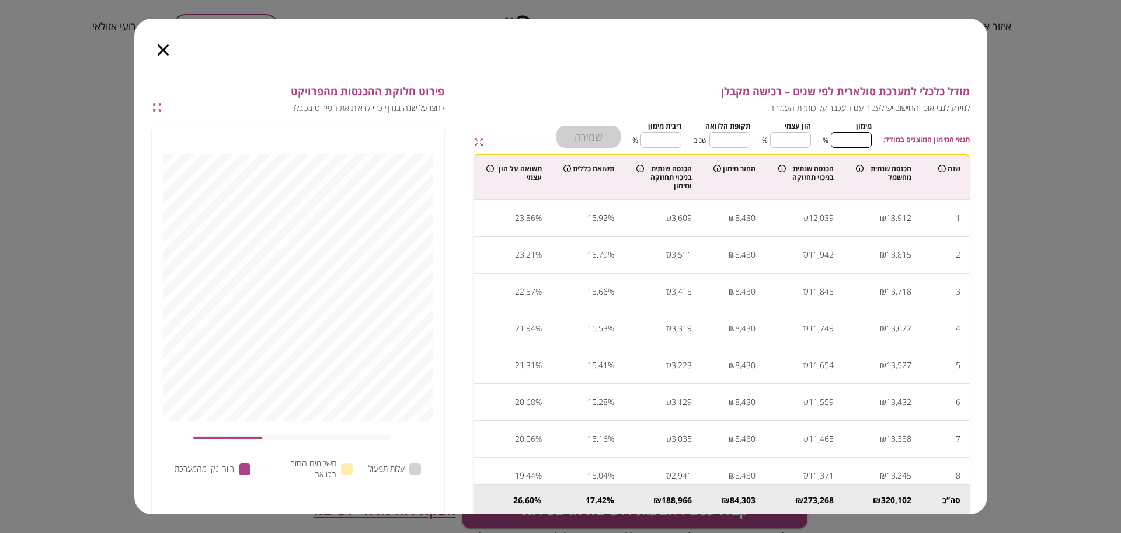
type input "*"
type input "***"
type input "*"
click at [664, 140] on input "****" at bounding box center [661, 139] width 41 height 31
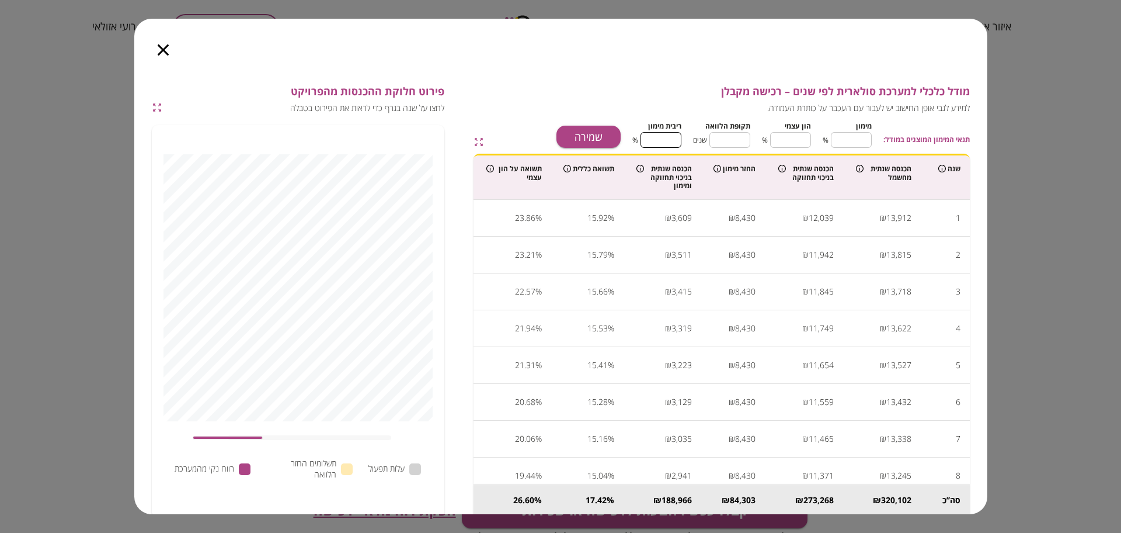
type input "*"
click at [748, 143] on input "**" at bounding box center [730, 139] width 41 height 31
type input "*"
click at [605, 127] on button "שמירה" at bounding box center [589, 137] width 64 height 22
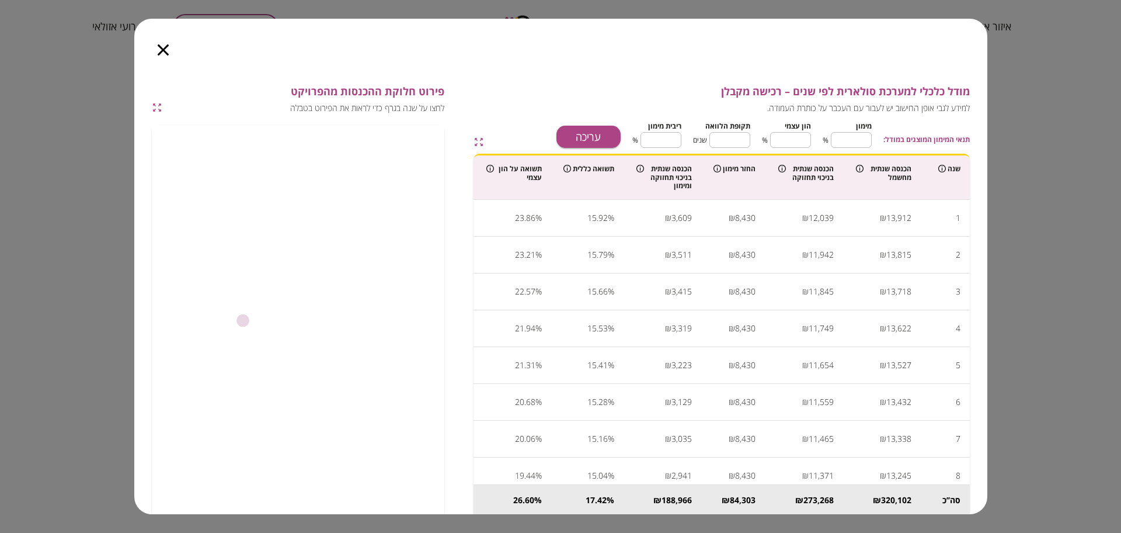
type input "****"
click at [165, 46] on icon "button" at bounding box center [163, 49] width 11 height 11
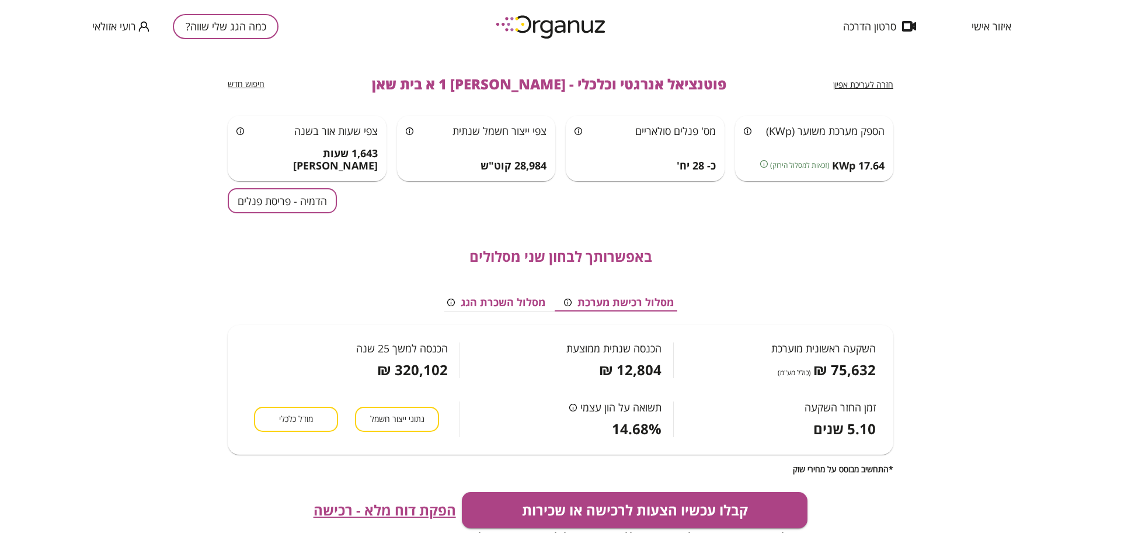
click at [376, 505] on span "הפקת דוח מלא - רכישה" at bounding box center [385, 510] width 143 height 16
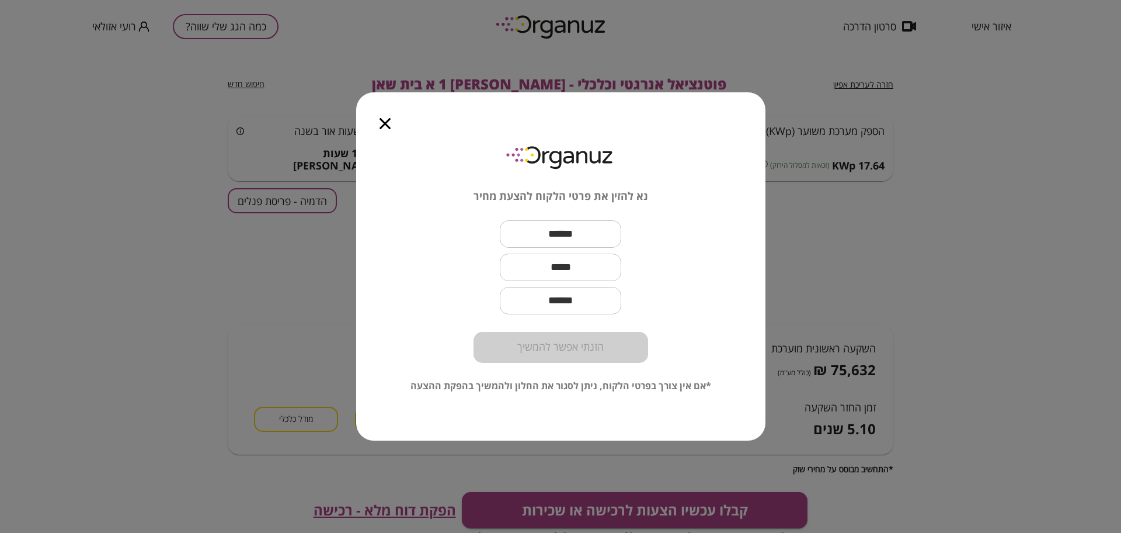
click at [380, 127] on icon "button" at bounding box center [385, 123] width 11 height 11
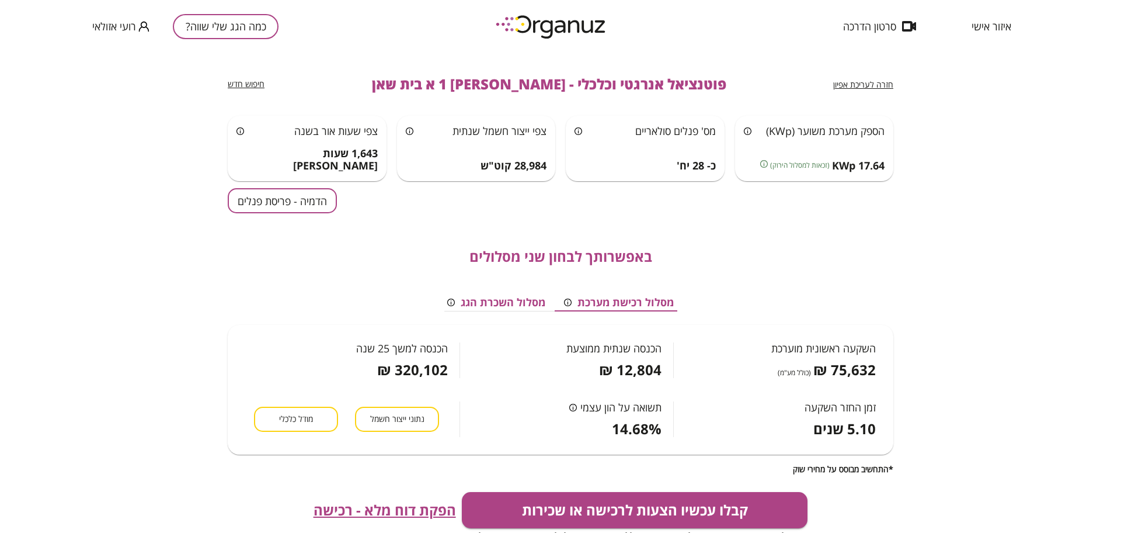
click at [833, 77] on div "חזרה לעריכת אפיון פוטנציאל אנרגטי וכלכלי - [PERSON_NAME] 1 א בית שאן חיפוש חדש" at bounding box center [561, 84] width 666 height 63
click at [846, 86] on span "חזרה לעריכת אפיון" at bounding box center [863, 84] width 60 height 11
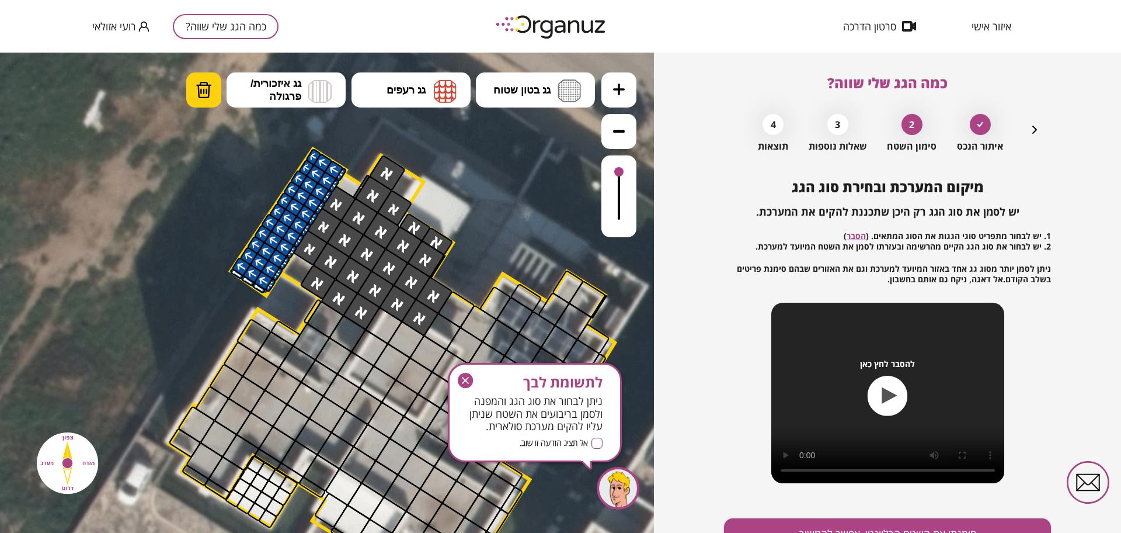
click at [203, 96] on img at bounding box center [204, 90] width 16 height 18
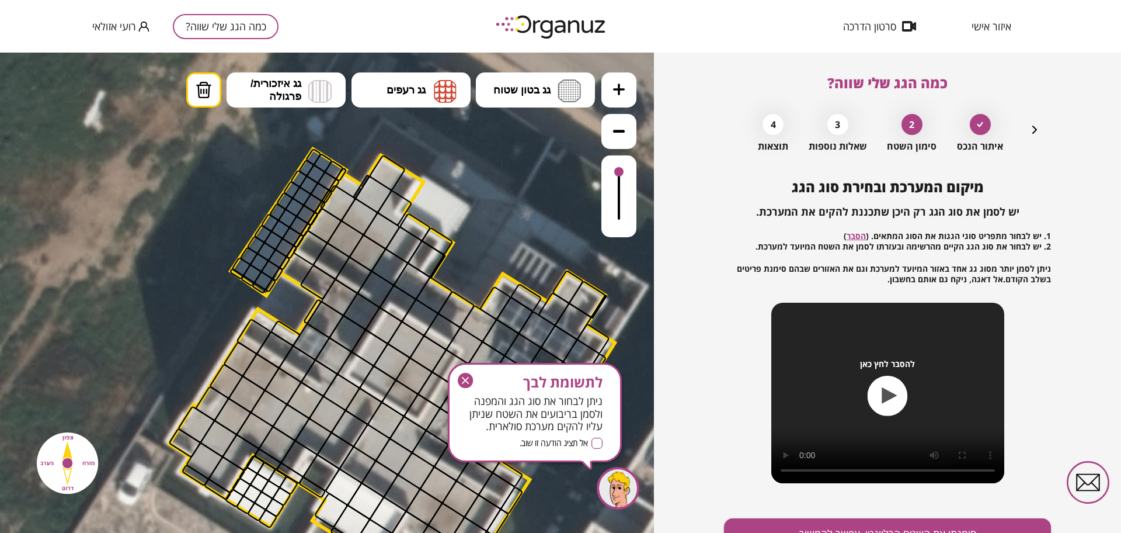
drag, startPoint x: 317, startPoint y: 237, endPoint x: 245, endPoint y: 258, distance: 74.3
click at [324, 82] on img at bounding box center [319, 90] width 23 height 23
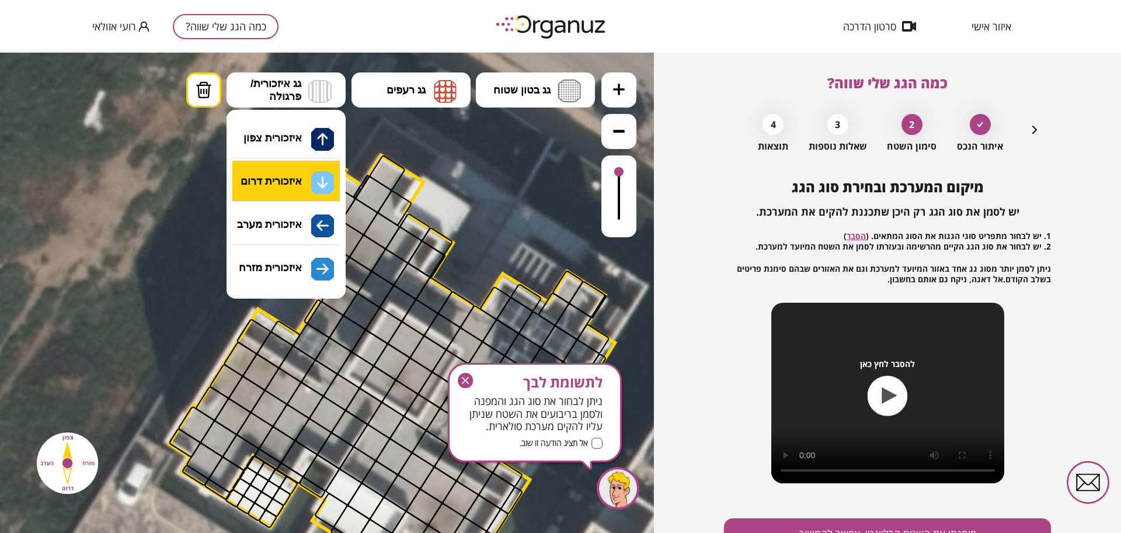
click at [307, 177] on div ".st0 { fill: #FFFFFF; } 10" at bounding box center [327, 293] width 654 height 480
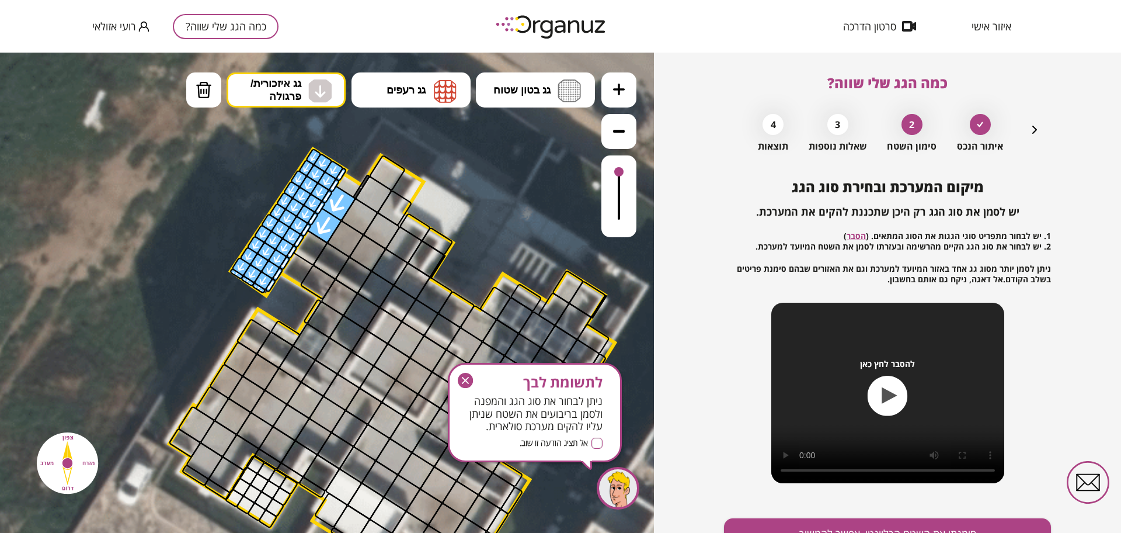
drag, startPoint x: 333, startPoint y: 166, endPoint x: 317, endPoint y: 160, distance: 17.9
click at [214, 87] on button "מחיקה" at bounding box center [203, 89] width 35 height 35
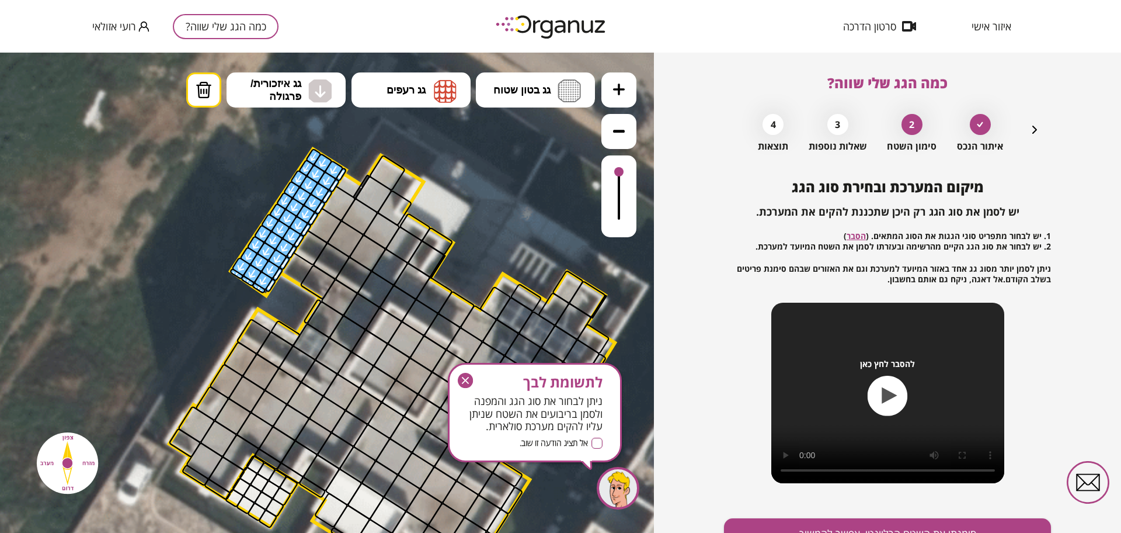
drag, startPoint x: 327, startPoint y: 228, endPoint x: 399, endPoint y: 231, distance: 71.9
click at [1043, 126] on div "כמה הגג שלי שווה? איתור הנכס 2 סימון השטח 3 שאלות נוספות 4 תוצאות מיקום המערכת …" at bounding box center [887, 293] width 327 height 480
click at [1041, 129] on div "כמה הגג שלי שווה? איתור הנכס 2 סימון השטח 3 שאלות נוספות 4 תוצאות מיקום המערכת …" at bounding box center [887, 293] width 327 height 480
click at [1038, 130] on icon "button" at bounding box center [1035, 130] width 14 height 14
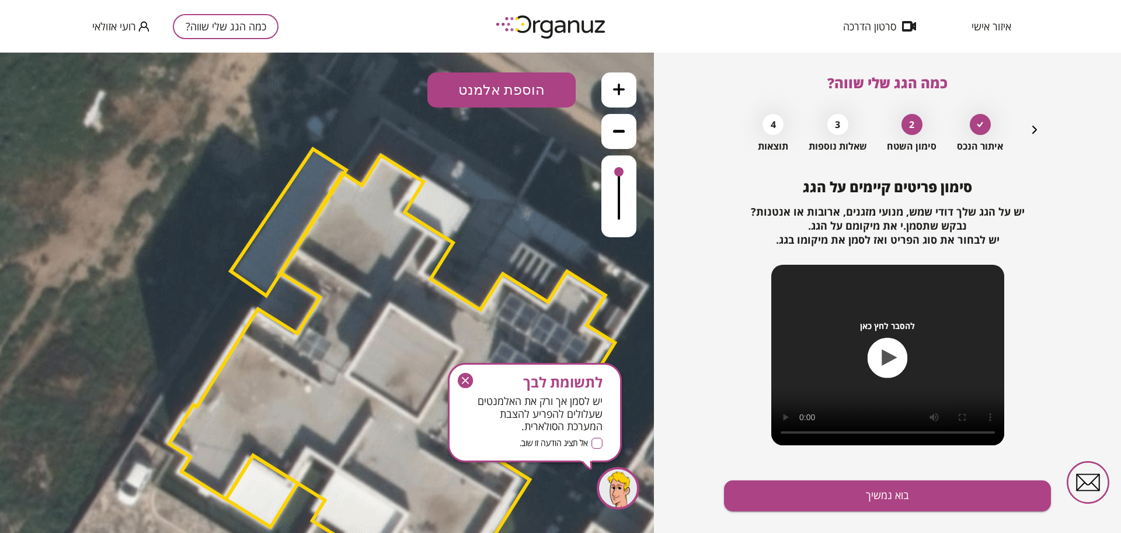
click at [520, 96] on button "הוספת אלמנט" at bounding box center [502, 89] width 148 height 35
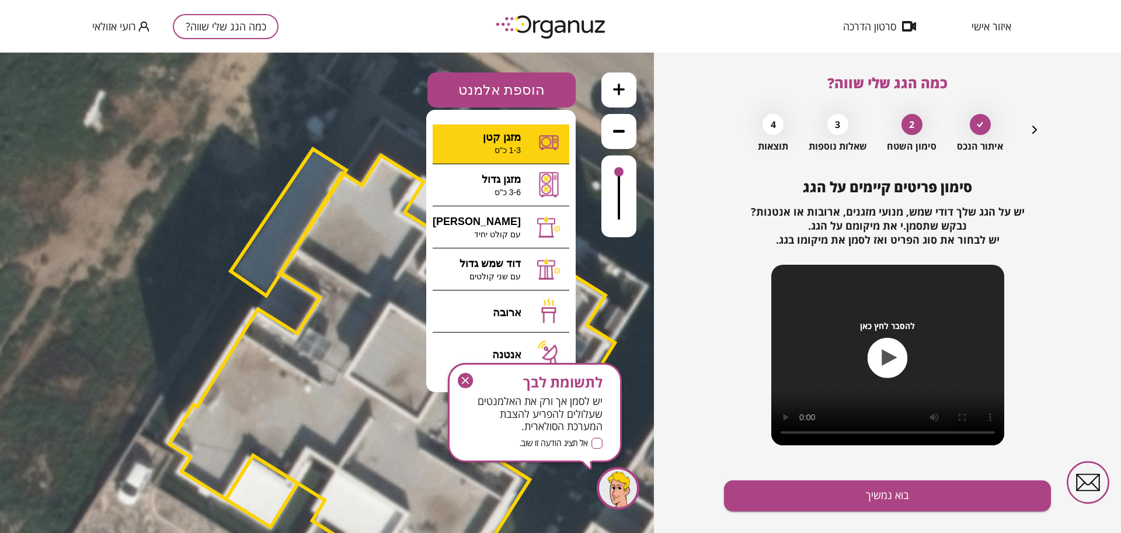
click at [512, 143] on div ".st0 { fill: #FFFFFF; } 10" at bounding box center [327, 293] width 654 height 480
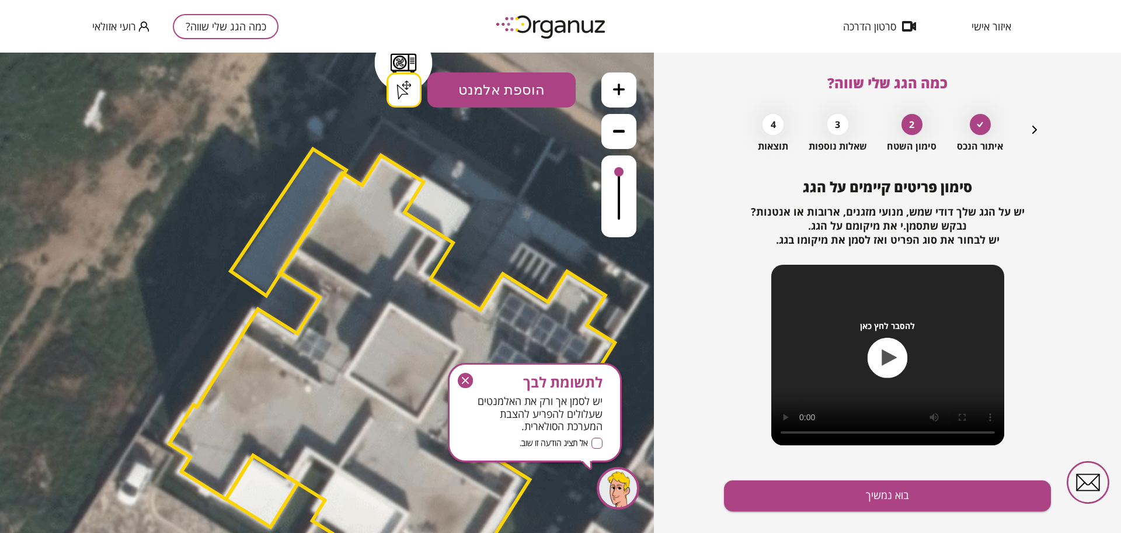
click at [402, 97] on div ".st0 { fill: #FFFFFF; } .st0 { fill: #FFFFFF; }" at bounding box center [327, 293] width 654 height 480
click at [1026, 131] on div "איתור הנכס 2 סימון השטח 3 שאלות נוספות 4 תוצאות" at bounding box center [888, 130] width 308 height 44
click at [1034, 132] on icon "button" at bounding box center [1035, 130] width 14 height 14
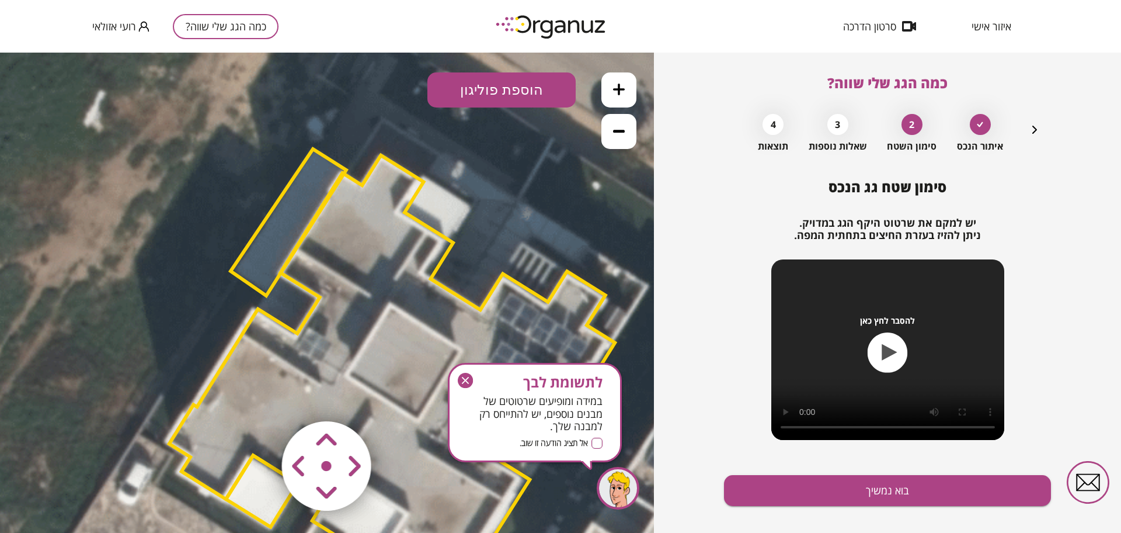
drag, startPoint x: 487, startPoint y: 86, endPoint x: 494, endPoint y: 92, distance: 8.8
click at [488, 86] on button "הוספת פוליגון" at bounding box center [502, 89] width 148 height 35
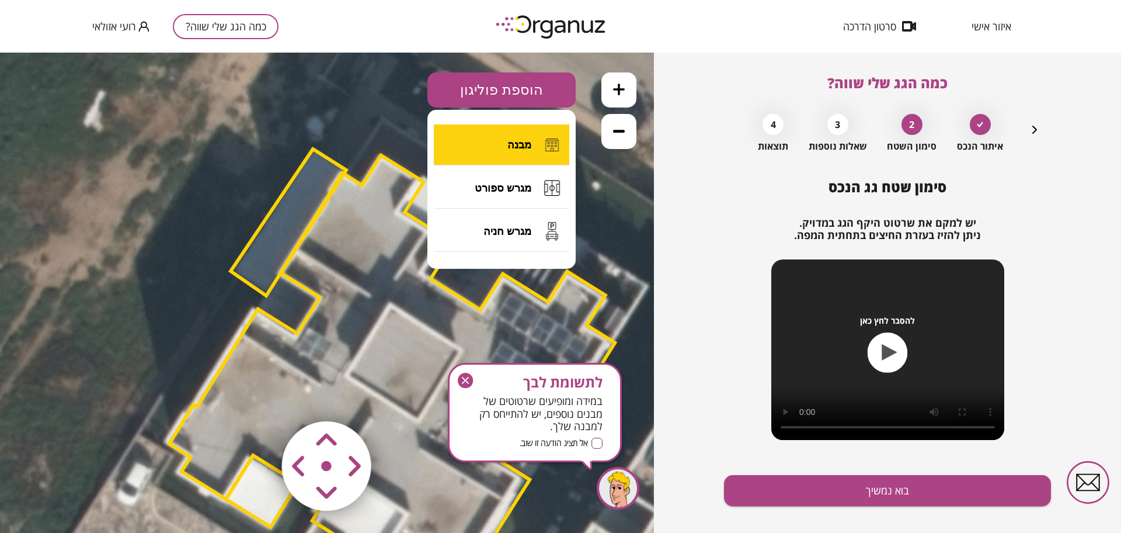
click at [524, 140] on span "מבנה" at bounding box center [520, 144] width 24 height 13
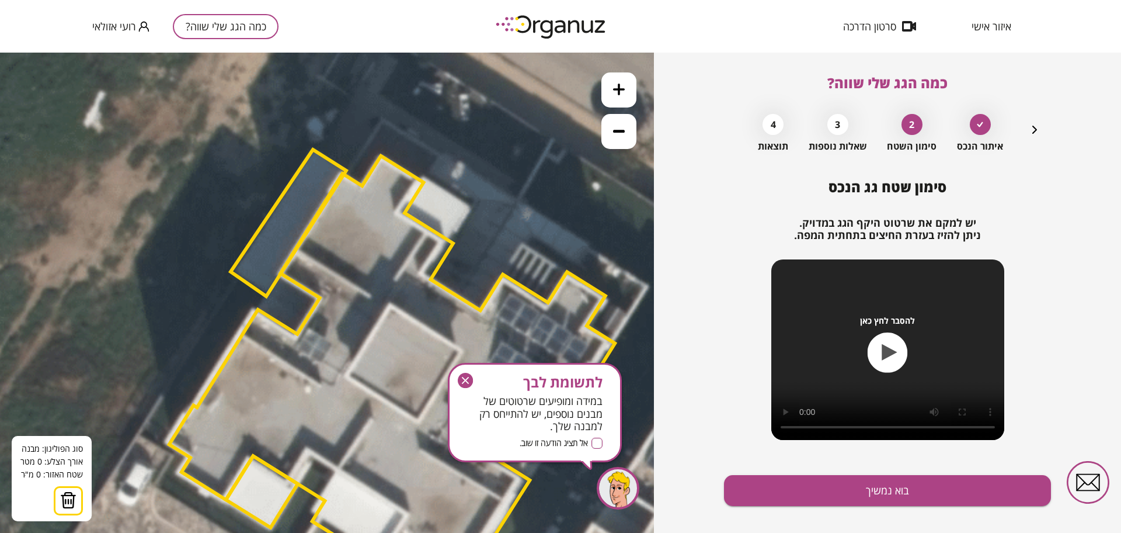
click at [428, 179] on icon at bounding box center [387, 401] width 1498 height 1498
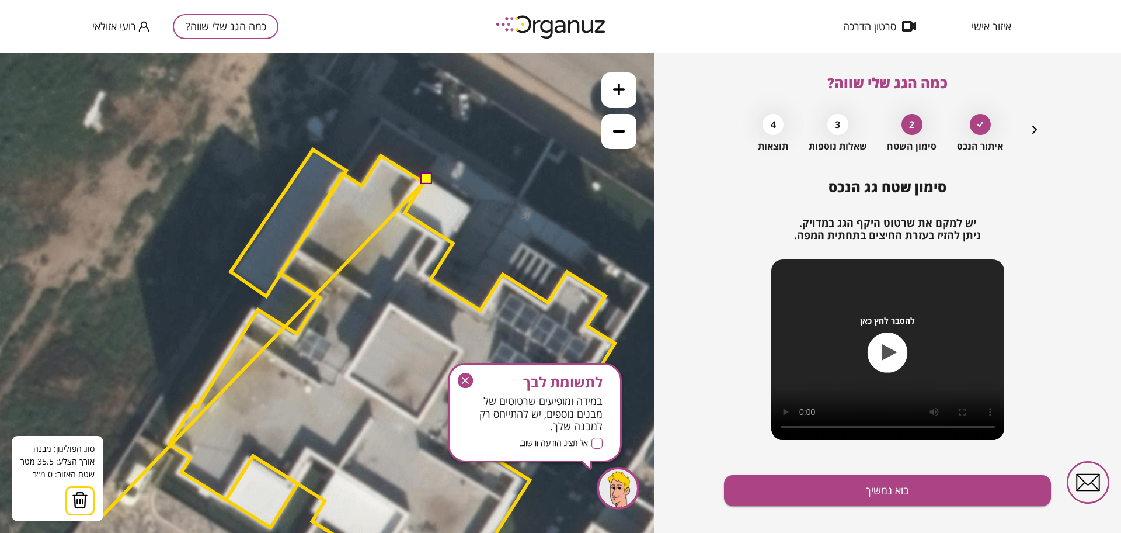
click at [76, 501] on img at bounding box center [80, 500] width 16 height 18
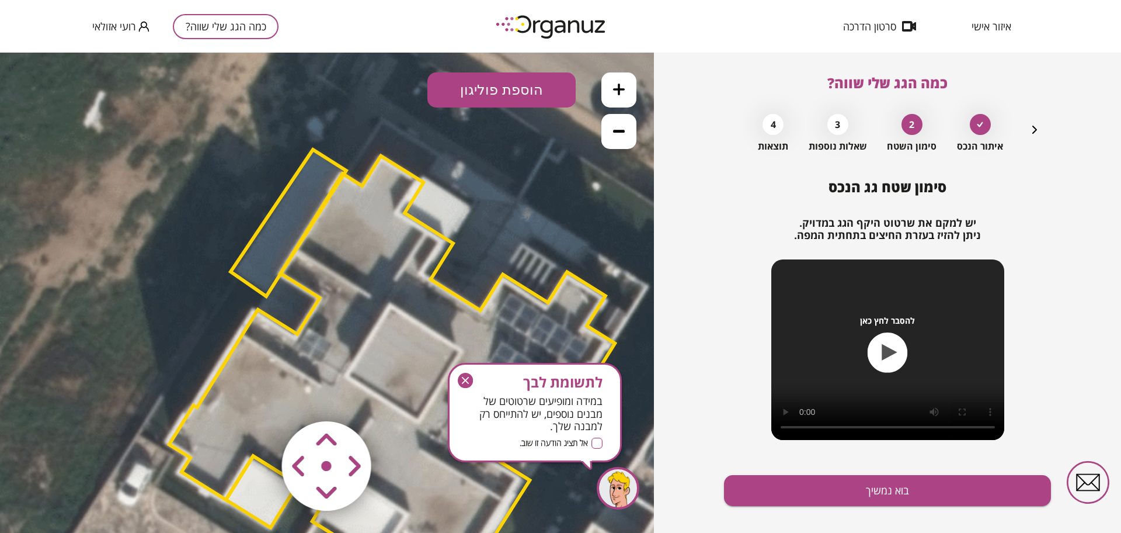
click at [304, 365] on polygon at bounding box center [392, 374] width 446 height 437
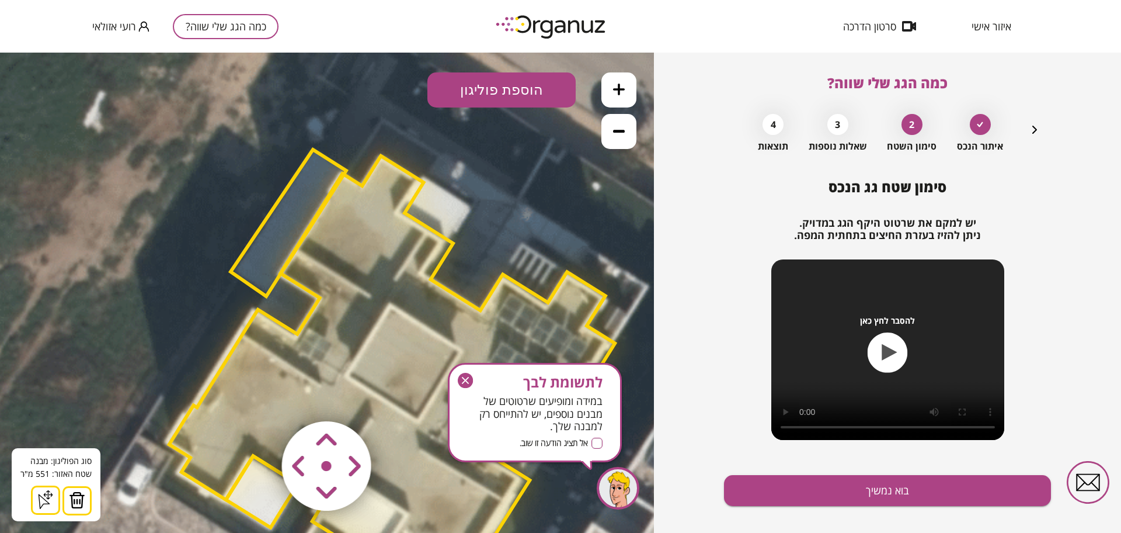
click at [66, 501] on button at bounding box center [76, 500] width 29 height 29
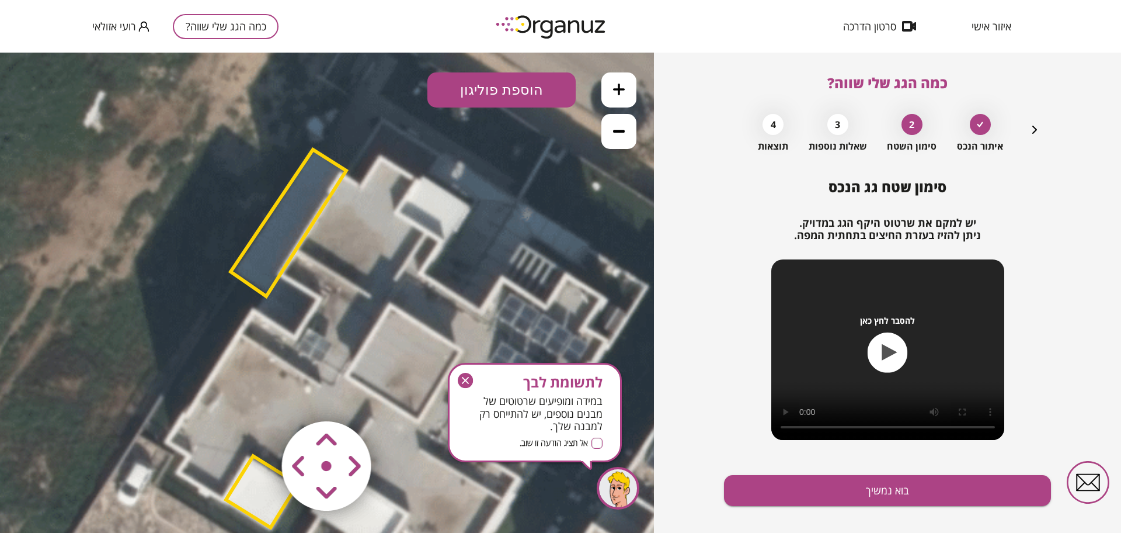
click at [492, 91] on button "הוספת פוליגון" at bounding box center [502, 89] width 148 height 35
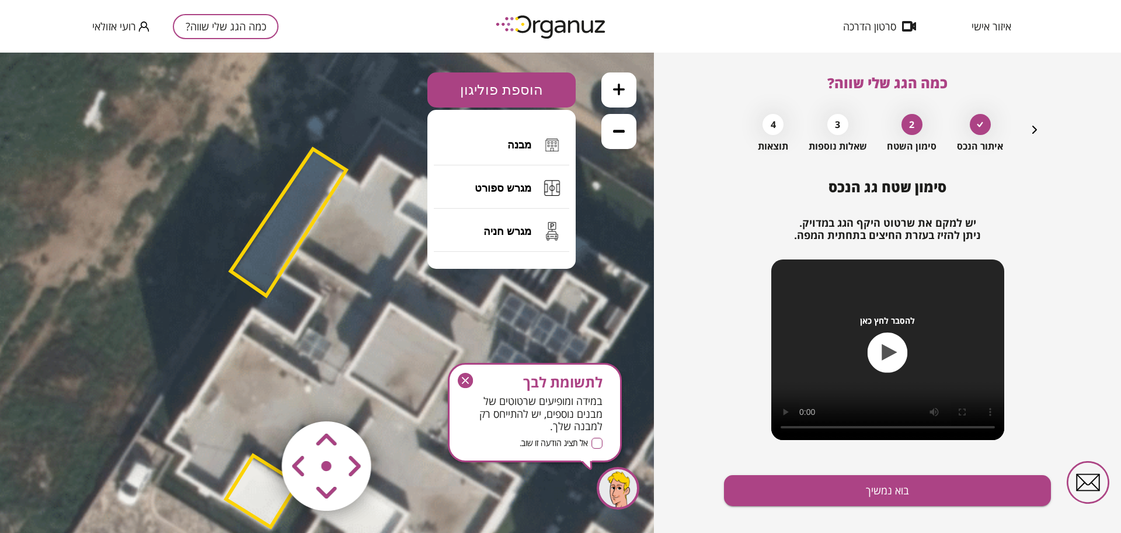
click at [517, 143] on span "מבנה" at bounding box center [520, 144] width 24 height 13
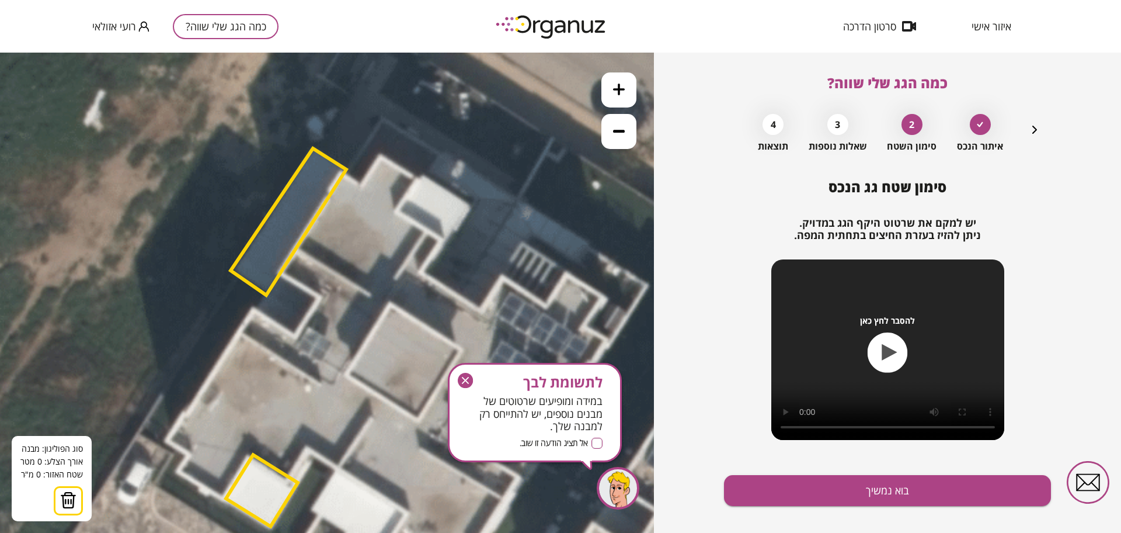
click at [424, 174] on icon at bounding box center [387, 400] width 1498 height 1498
click at [398, 211] on icon at bounding box center [387, 400] width 1498 height 1498
click at [444, 239] on polygon at bounding box center [421, 206] width 46 height 65
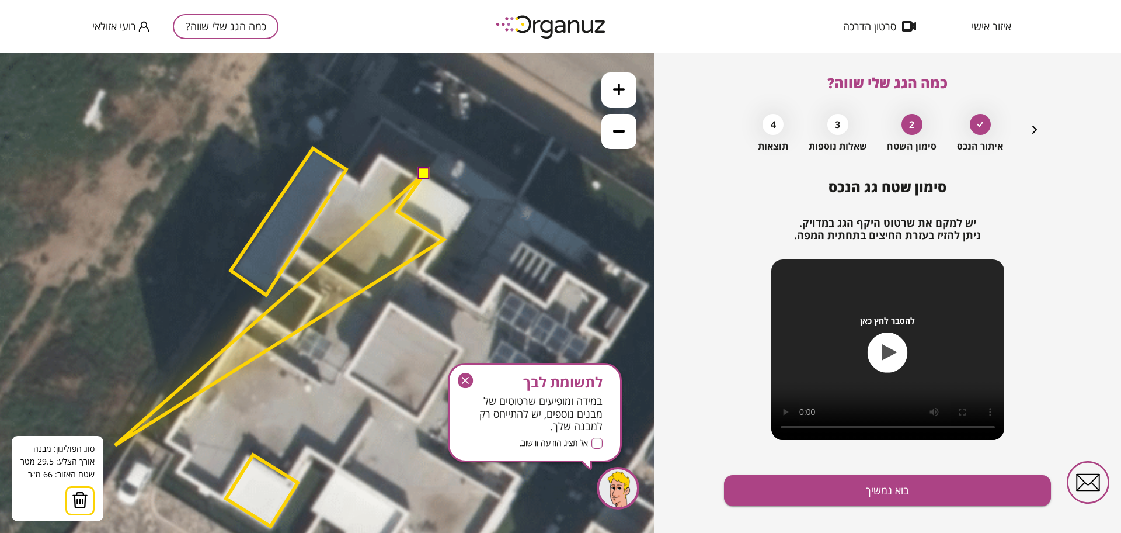
click at [77, 496] on img at bounding box center [80, 500] width 16 height 18
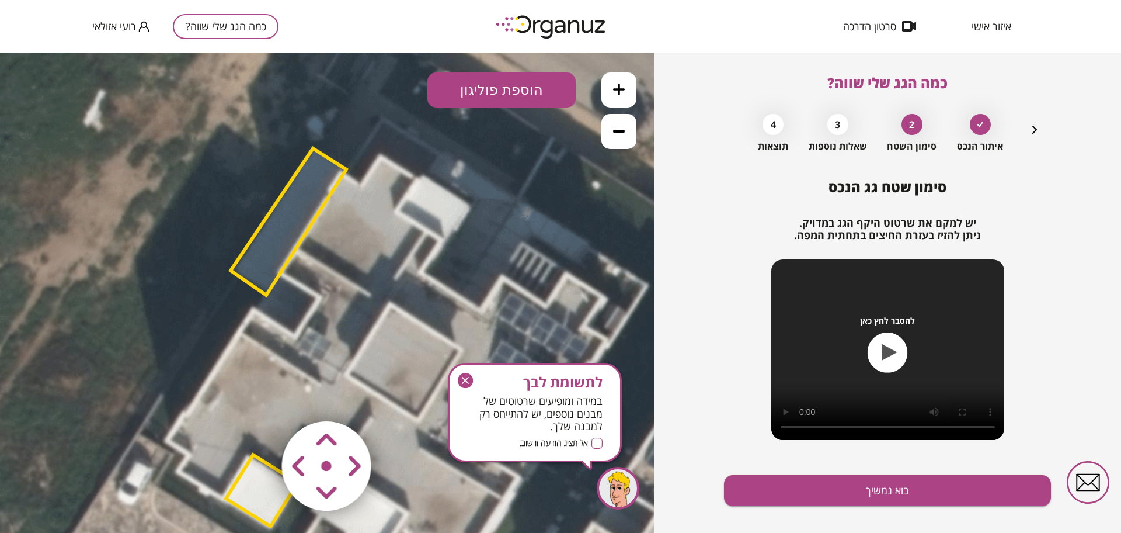
click at [451, 97] on button "הוספת פוליגון" at bounding box center [502, 89] width 148 height 35
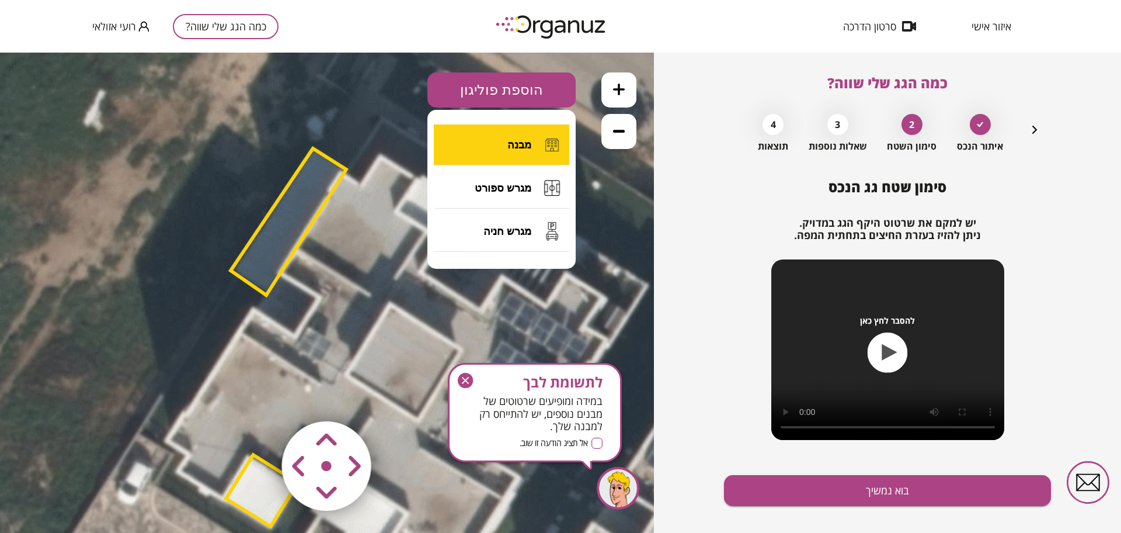
click at [489, 154] on button "מבנה" at bounding box center [501, 144] width 135 height 41
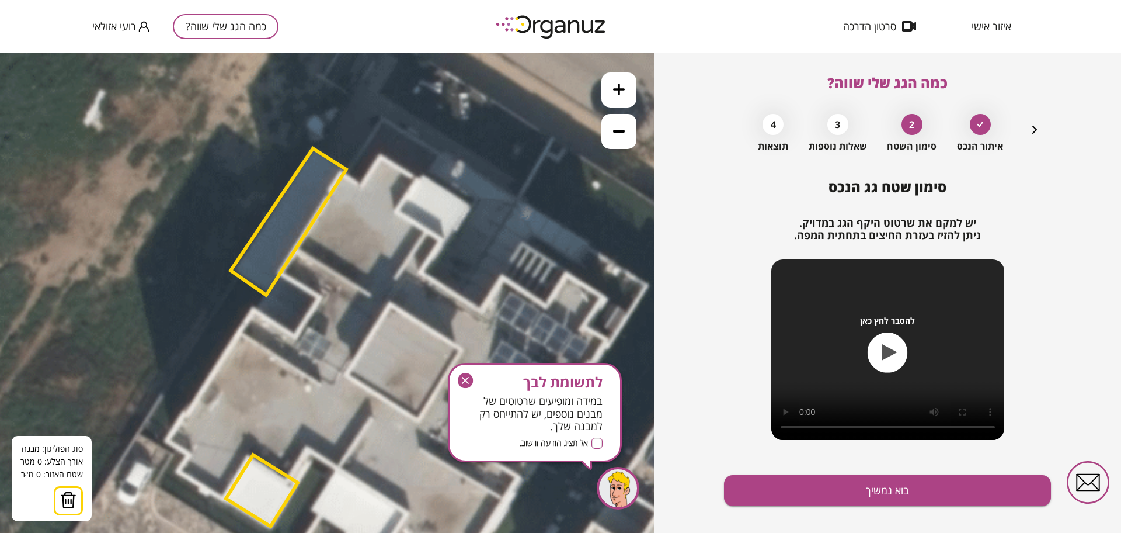
click at [420, 175] on icon at bounding box center [387, 400] width 1498 height 1498
click at [399, 212] on icon at bounding box center [387, 400] width 1498 height 1498
click at [447, 243] on polygon at bounding box center [423, 209] width 48 height 68
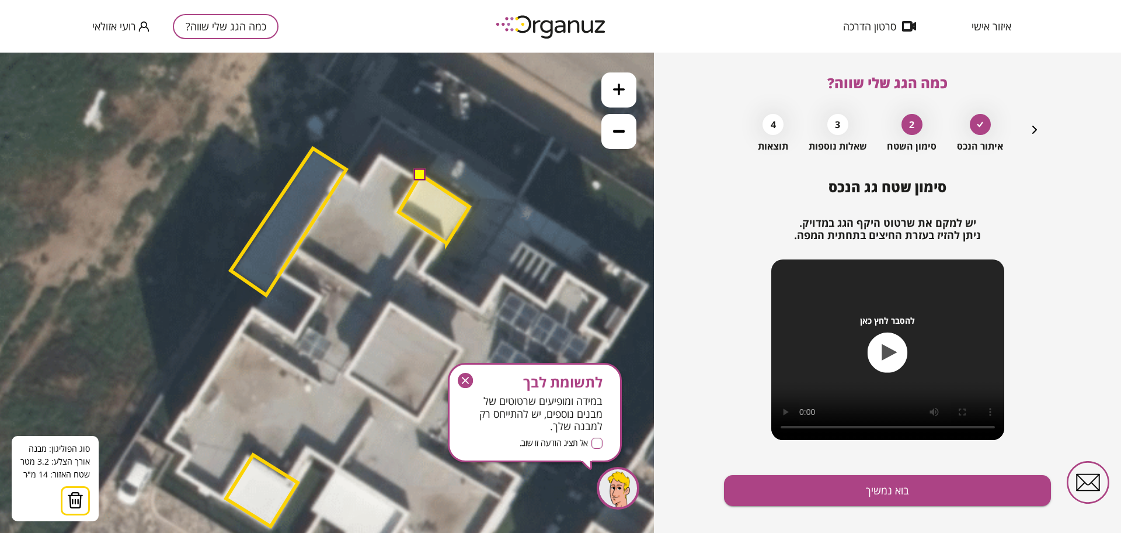
click at [470, 207] on polygon at bounding box center [434, 209] width 71 height 69
click at [418, 172] on button at bounding box center [420, 174] width 12 height 12
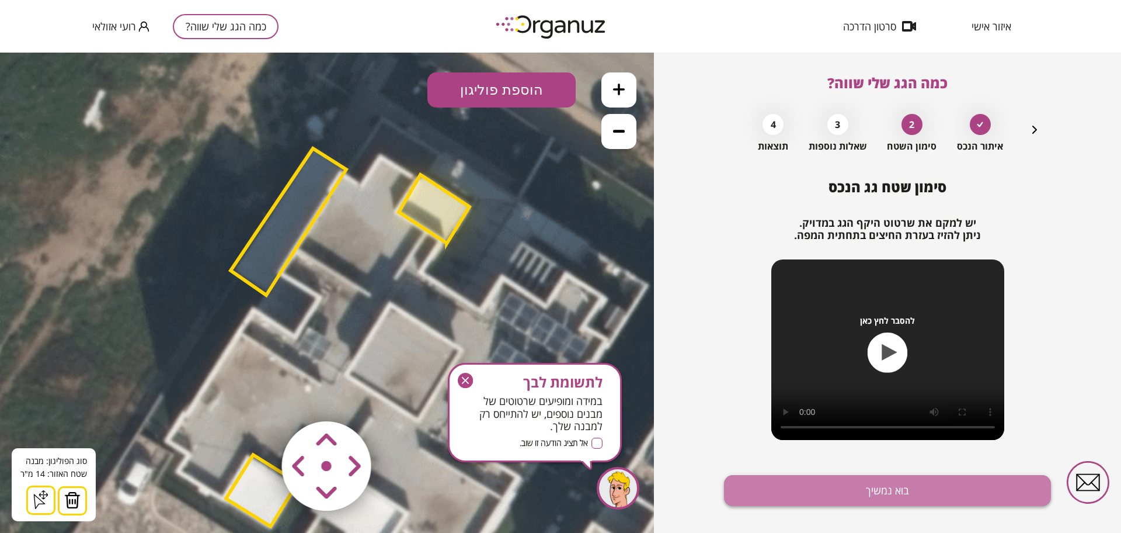
click at [894, 492] on button "בוא נמשיך" at bounding box center [887, 490] width 327 height 31
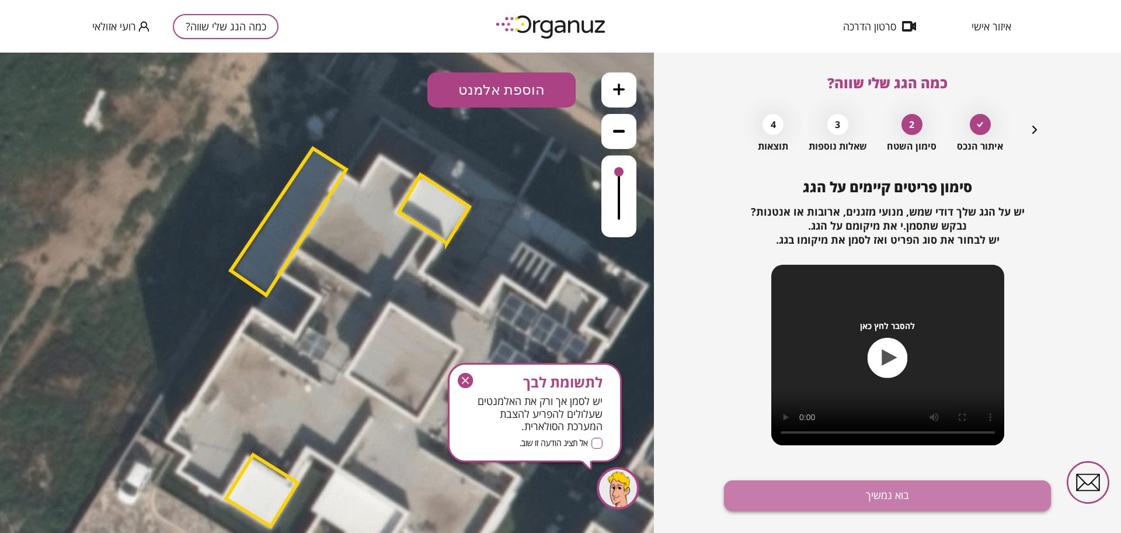
click at [908, 495] on button "בוא נמשיך" at bounding box center [887, 495] width 327 height 31
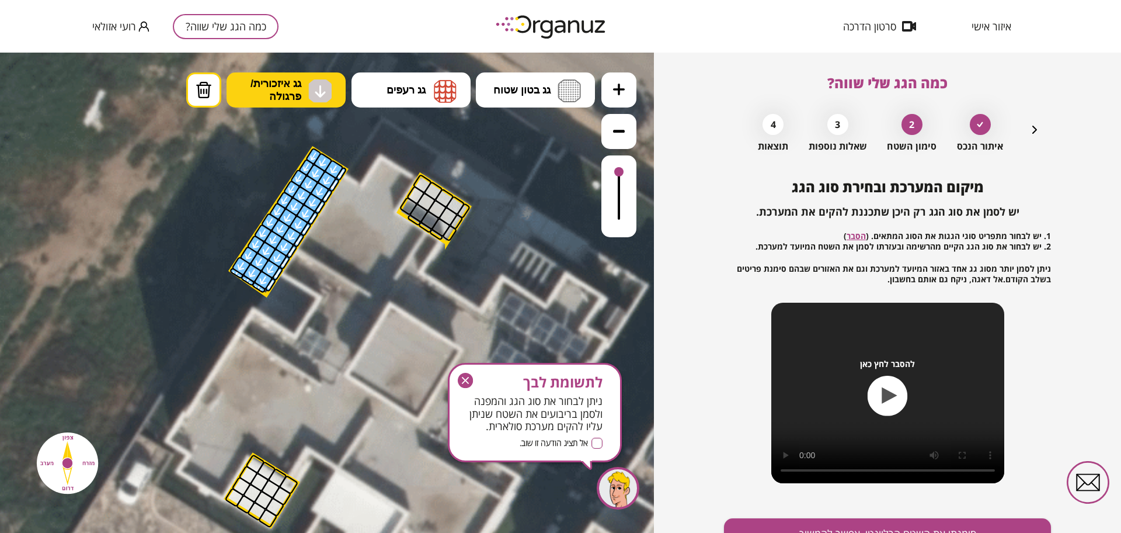
click at [310, 90] on img at bounding box center [319, 90] width 23 height 23
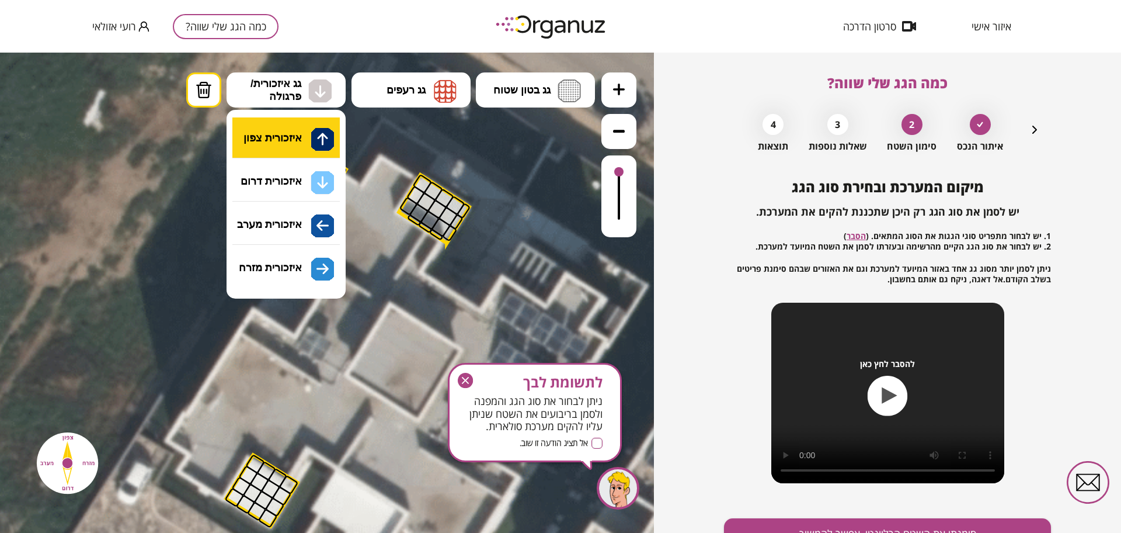
click at [280, 129] on div ".st0 { fill: #FFFFFF; } 14" at bounding box center [327, 293] width 654 height 480
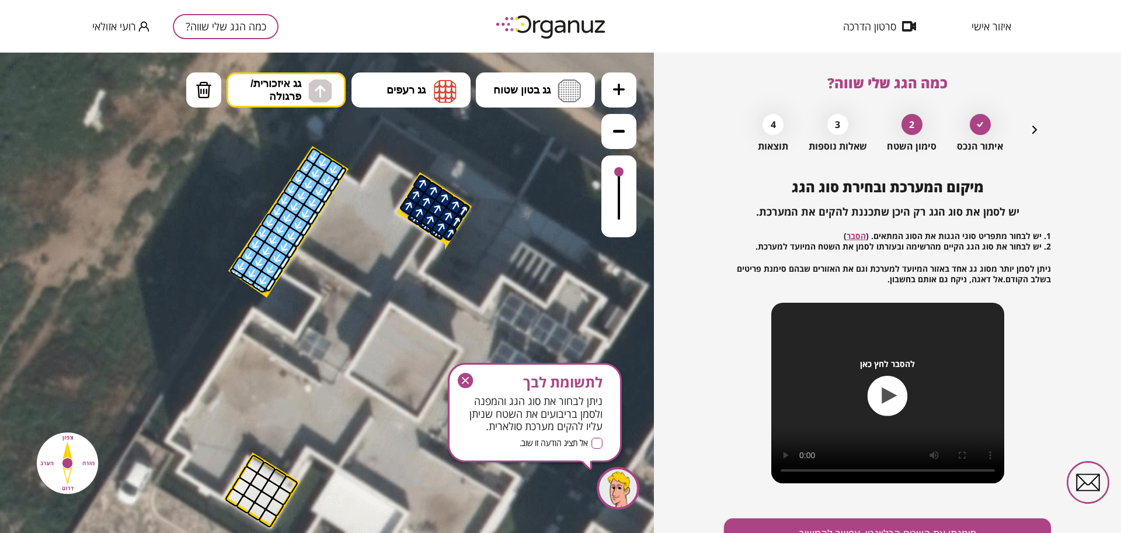
drag, startPoint x: 417, startPoint y: 199, endPoint x: 379, endPoint y: 234, distance: 51.7
click at [379, 234] on div ".st0 { fill: #FFFFFF; }" at bounding box center [387, 400] width 1498 height 1498
click at [472, 379] on icon "button" at bounding box center [465, 380] width 15 height 15
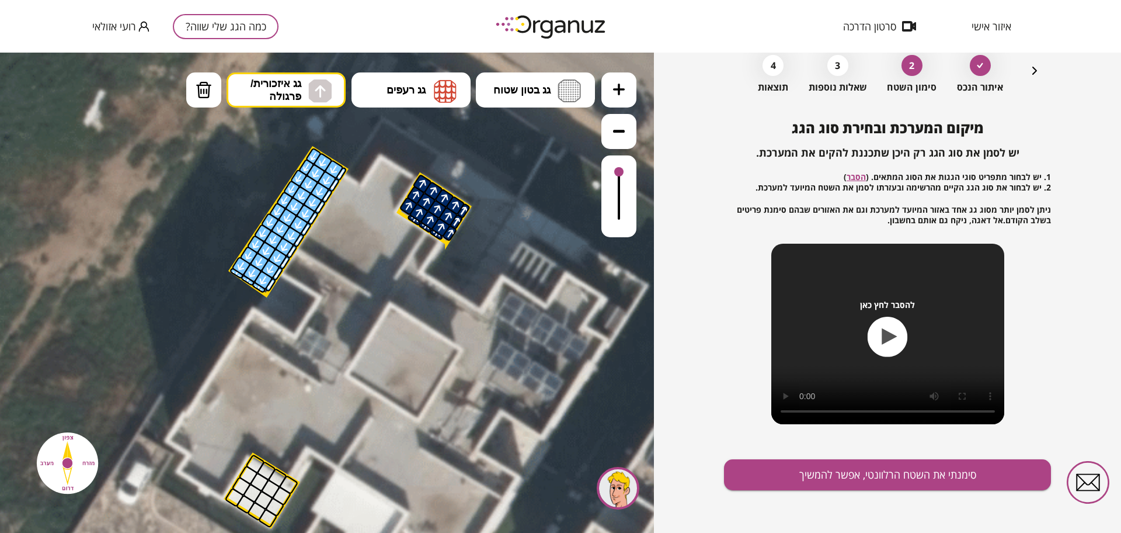
scroll to position [61, 0]
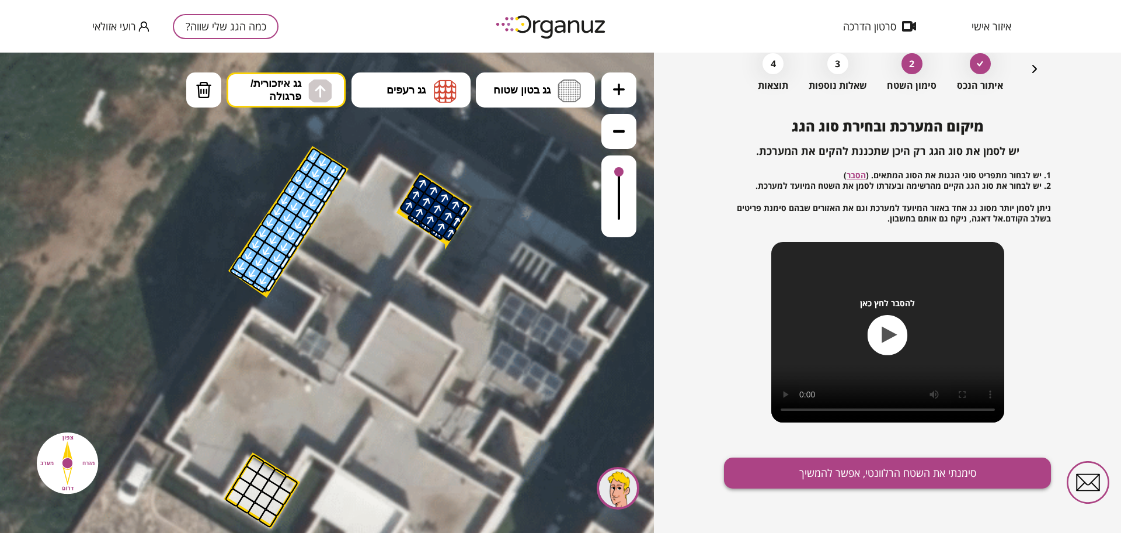
click at [934, 471] on button "סימנתי את השטח הרלוונטי, אפשר להמשיך" at bounding box center [887, 472] width 327 height 31
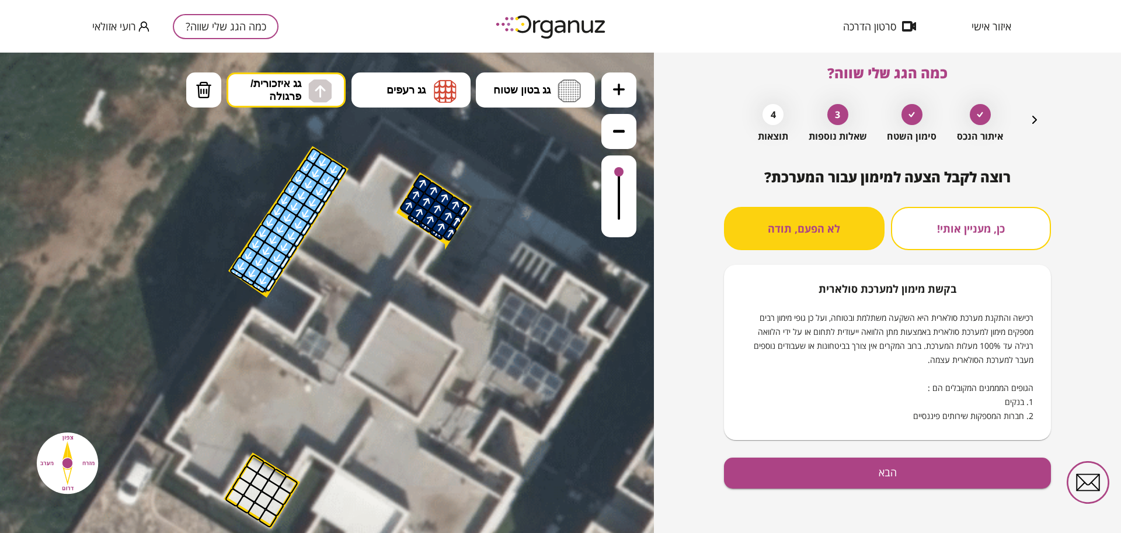
scroll to position [10, 0]
click at [794, 467] on button "הבא" at bounding box center [887, 472] width 327 height 31
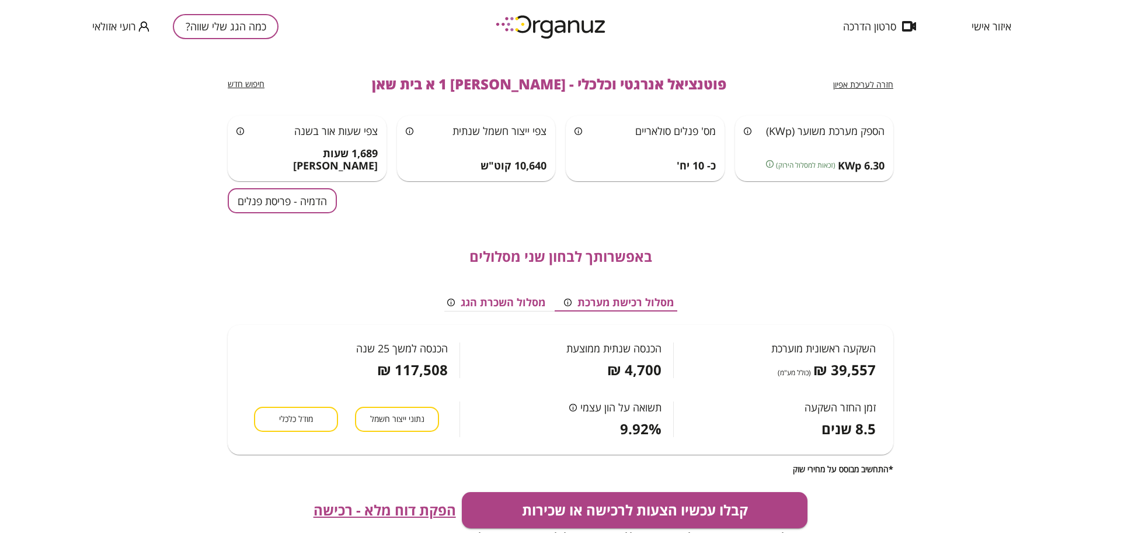
click at [395, 503] on span "הפקת דוח מלא - רכישה" at bounding box center [385, 510] width 143 height 16
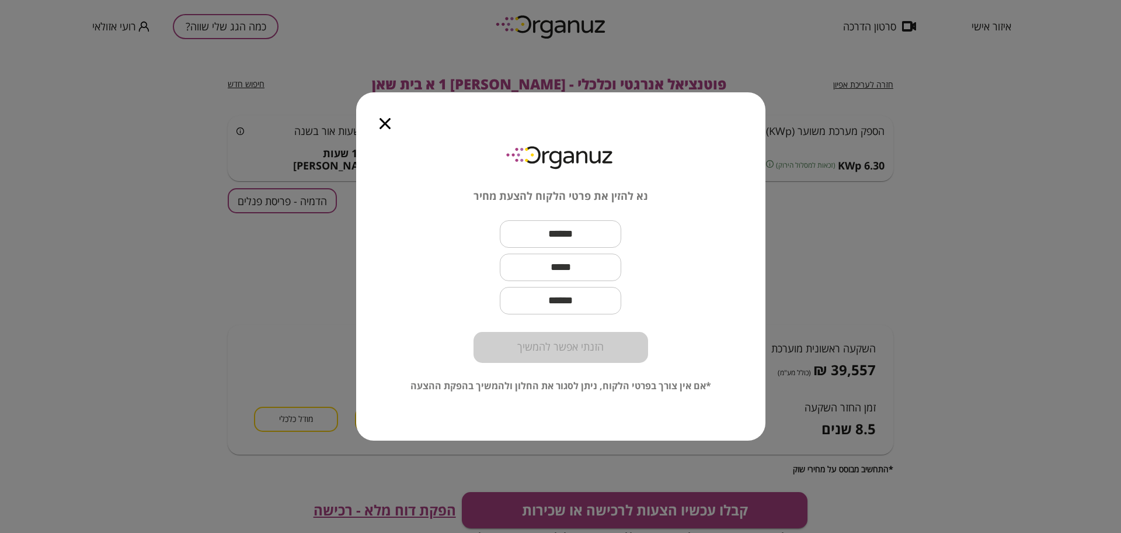
click at [387, 132] on div at bounding box center [385, 116] width 58 height 49
click at [384, 122] on icon "button" at bounding box center [385, 123] width 11 height 11
